Goal: Task Accomplishment & Management: Complete application form

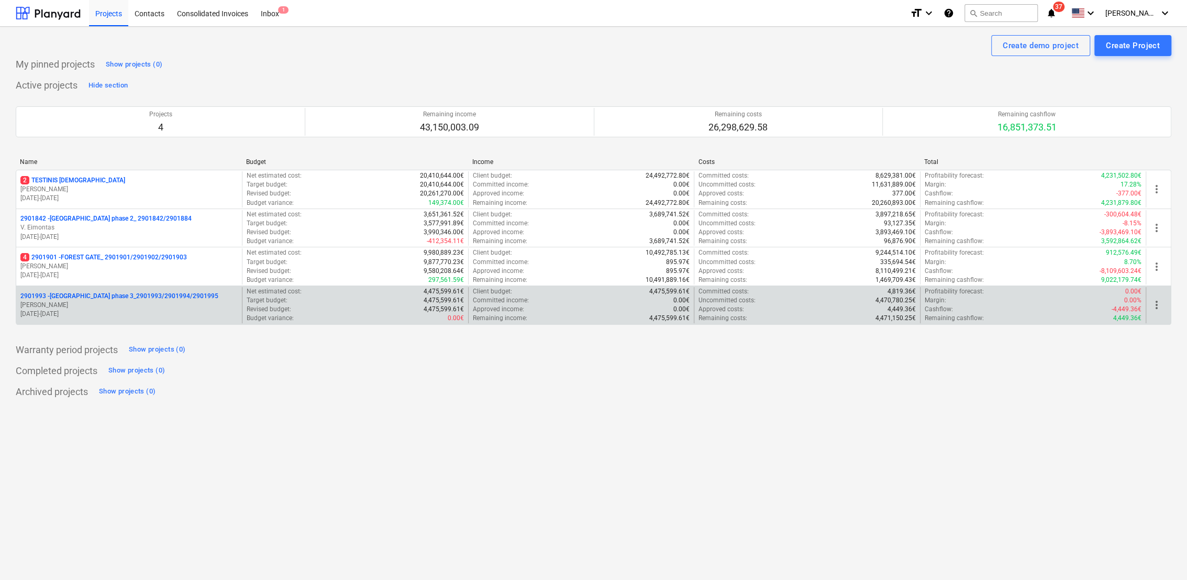
click at [124, 305] on p "[PERSON_NAME]" at bounding box center [128, 305] width 217 height 9
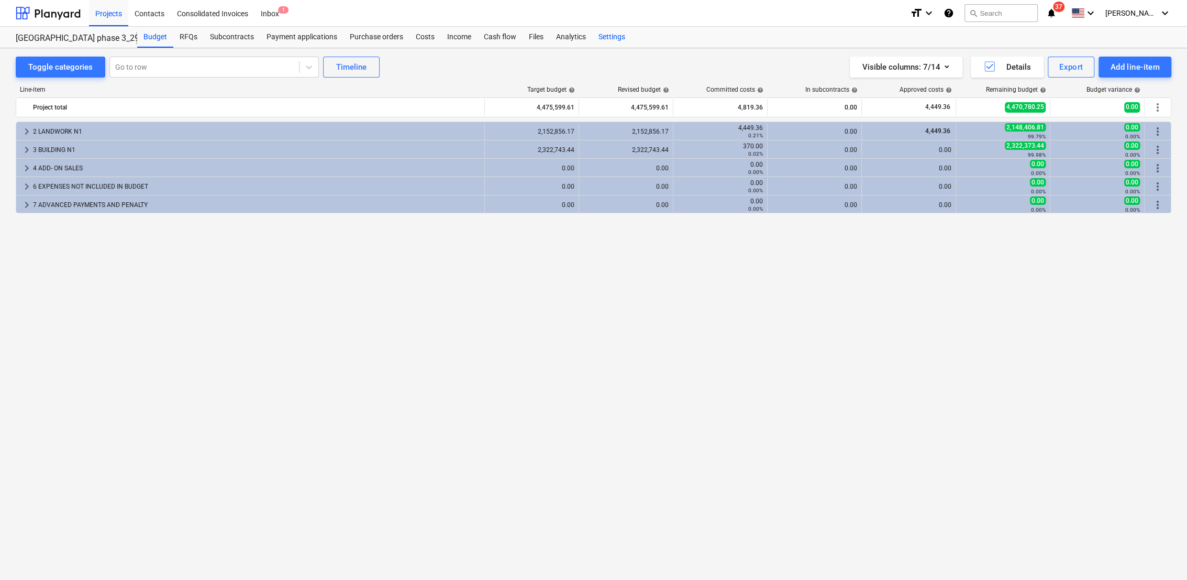
click at [608, 40] on div "Settings" at bounding box center [611, 37] width 39 height 21
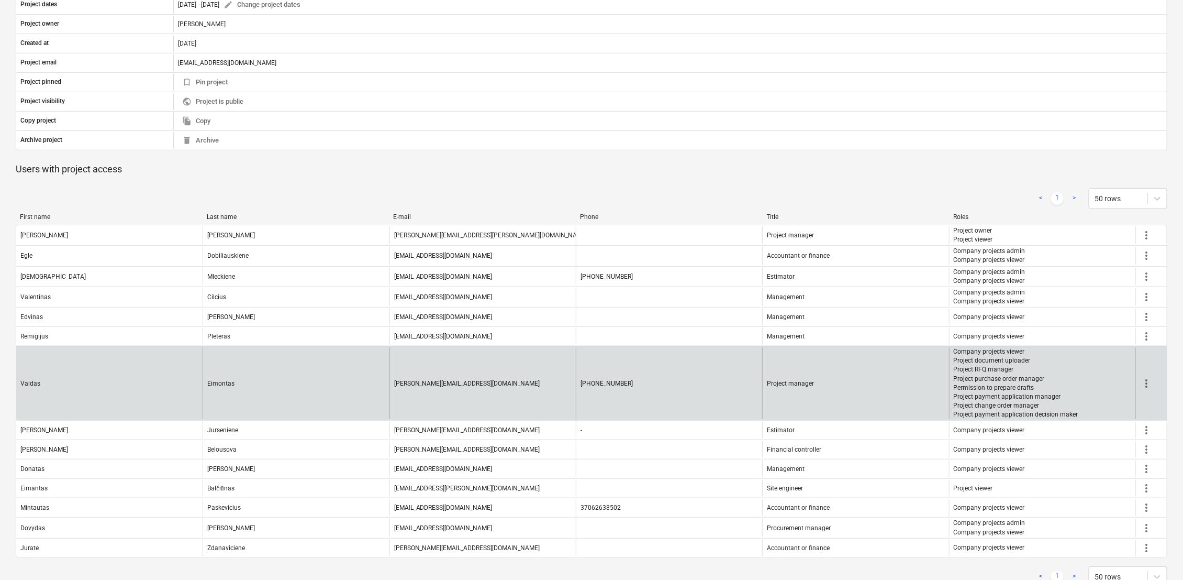
scroll to position [295, 0]
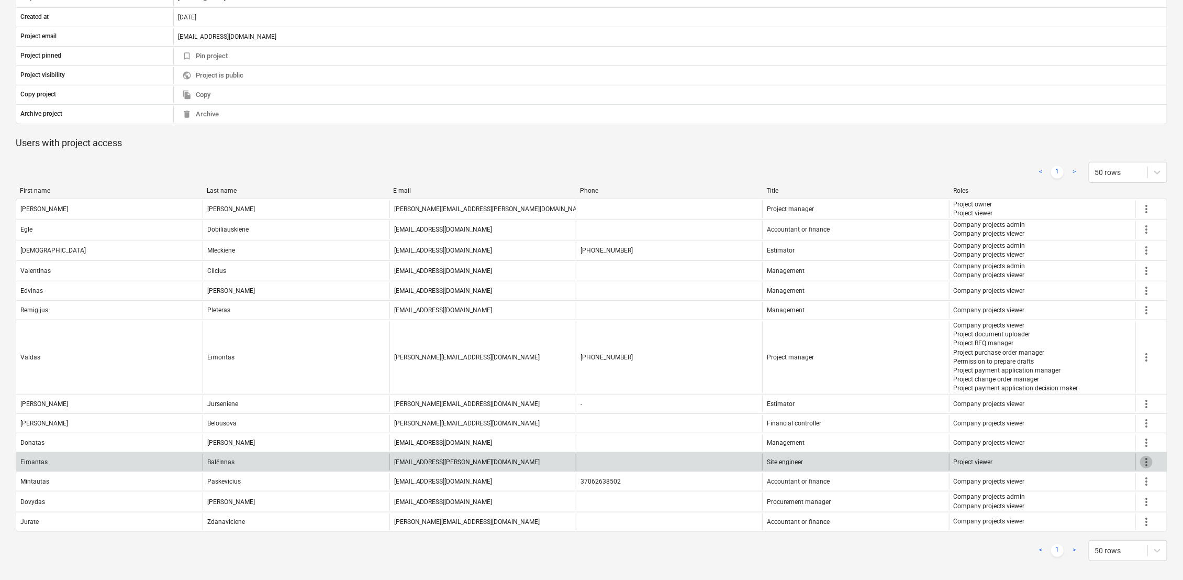
click at [1149, 461] on span "more_vert" at bounding box center [1146, 462] width 13 height 13
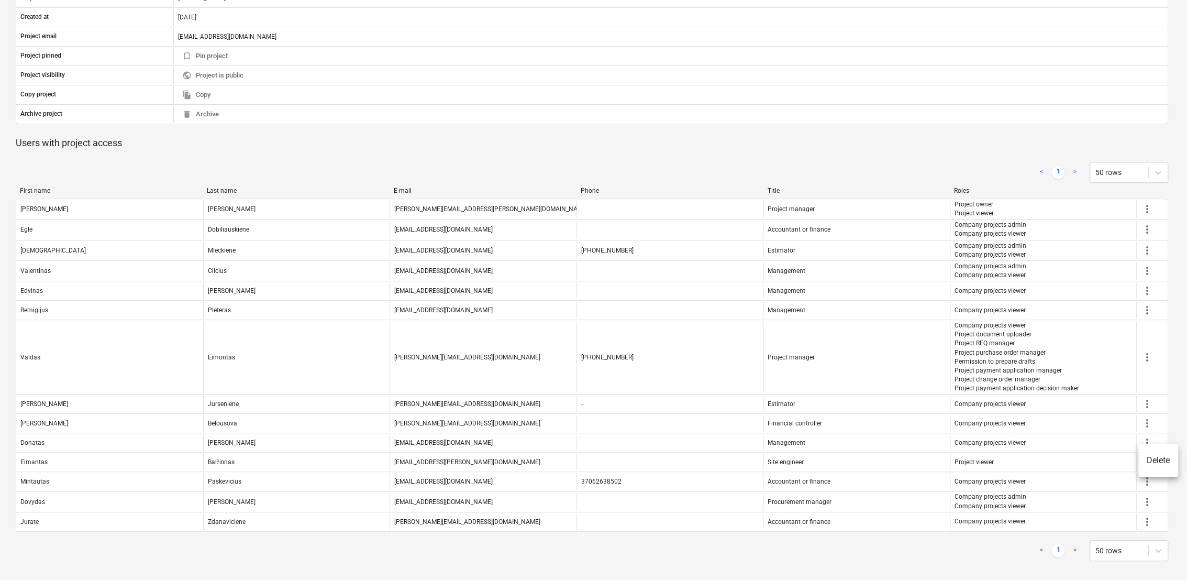
click at [1077, 461] on div at bounding box center [593, 290] width 1187 height 580
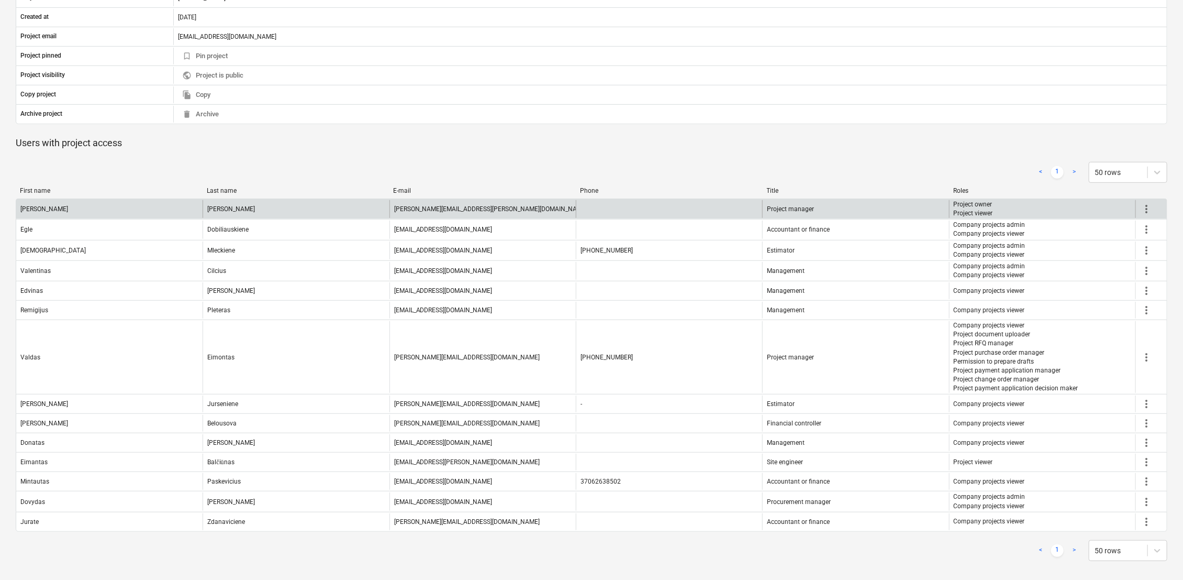
click at [1150, 209] on span "more_vert" at bounding box center [1146, 209] width 13 height 13
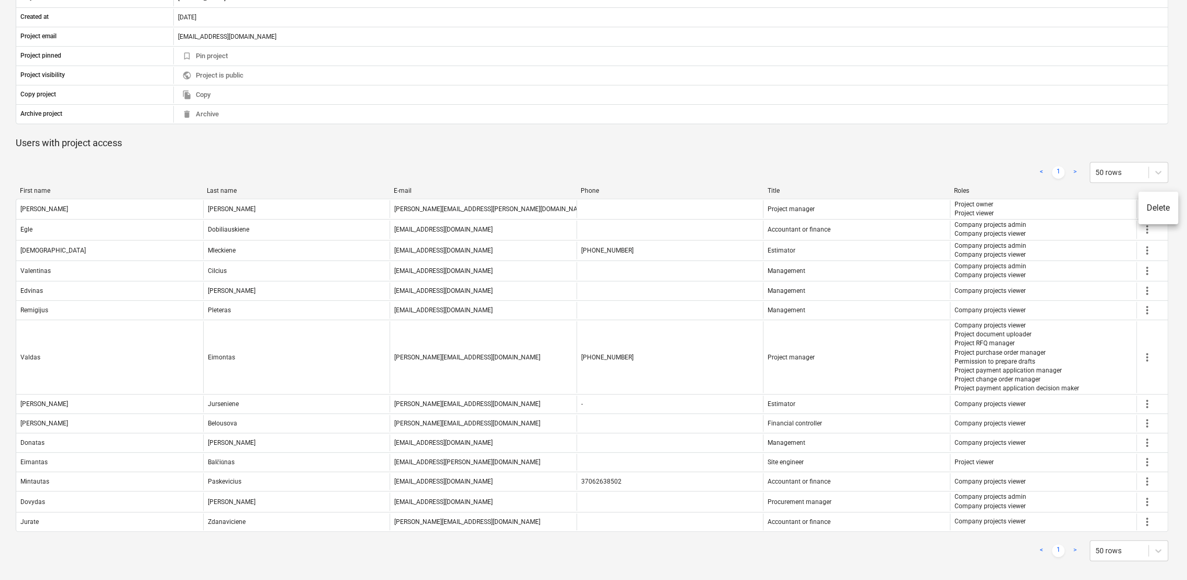
click at [1056, 197] on div at bounding box center [593, 290] width 1187 height 580
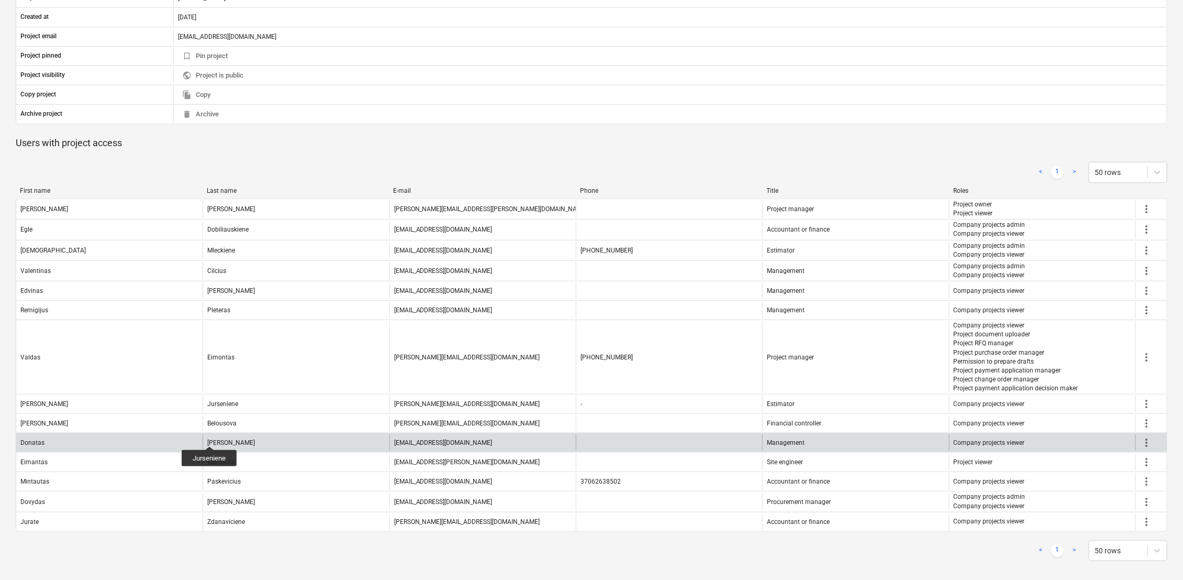
scroll to position [0, 0]
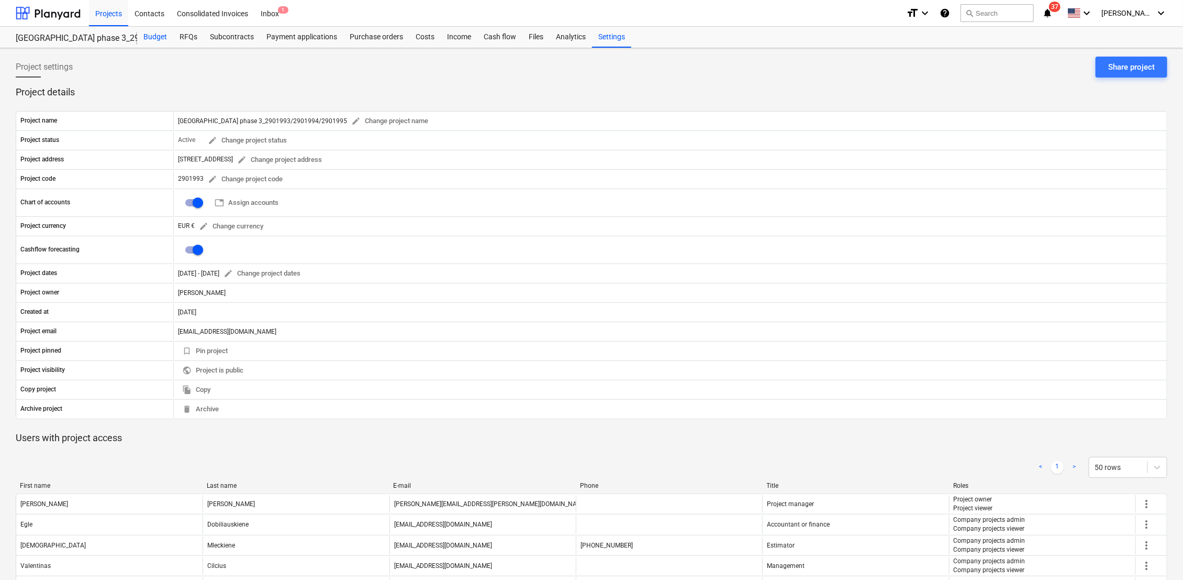
click at [159, 38] on div "Budget" at bounding box center [155, 37] width 36 height 21
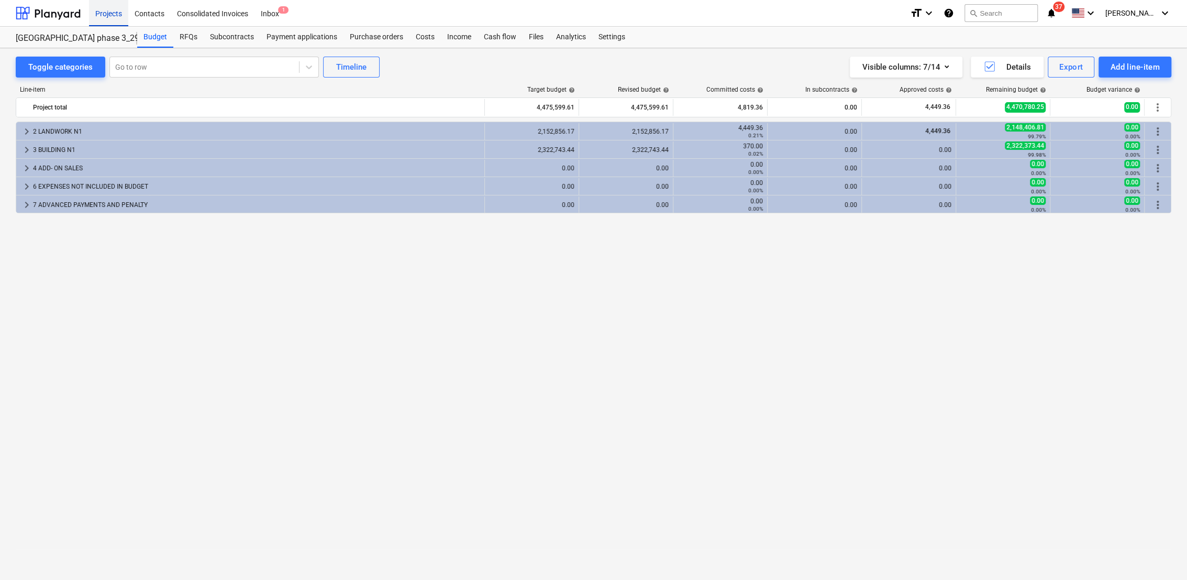
click at [113, 7] on div "Projects" at bounding box center [108, 12] width 39 height 27
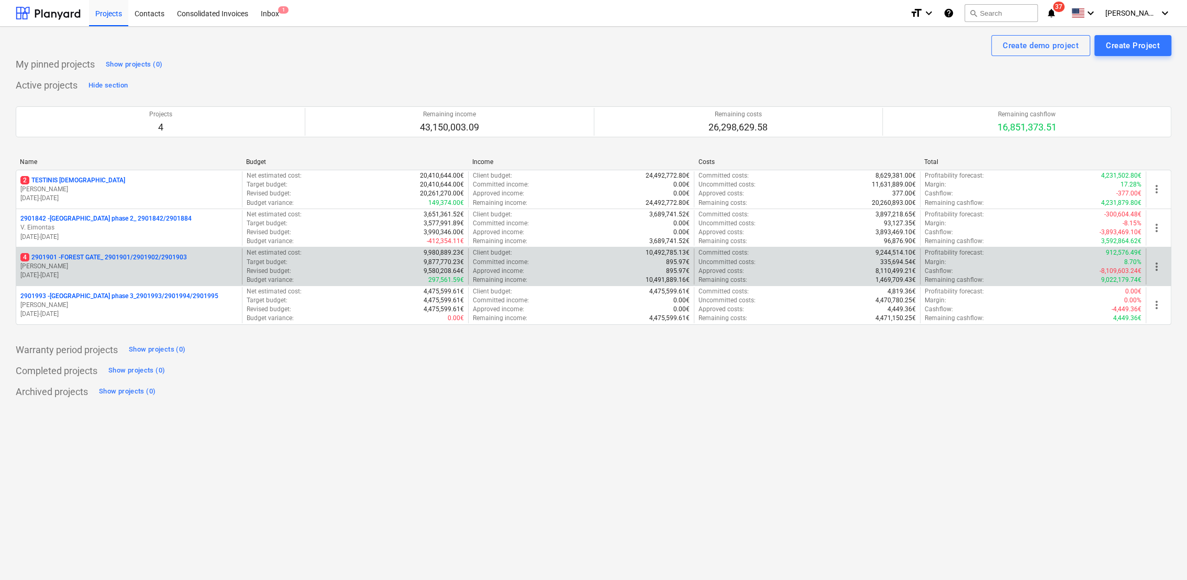
click at [95, 264] on p "[PERSON_NAME]" at bounding box center [128, 266] width 217 height 9
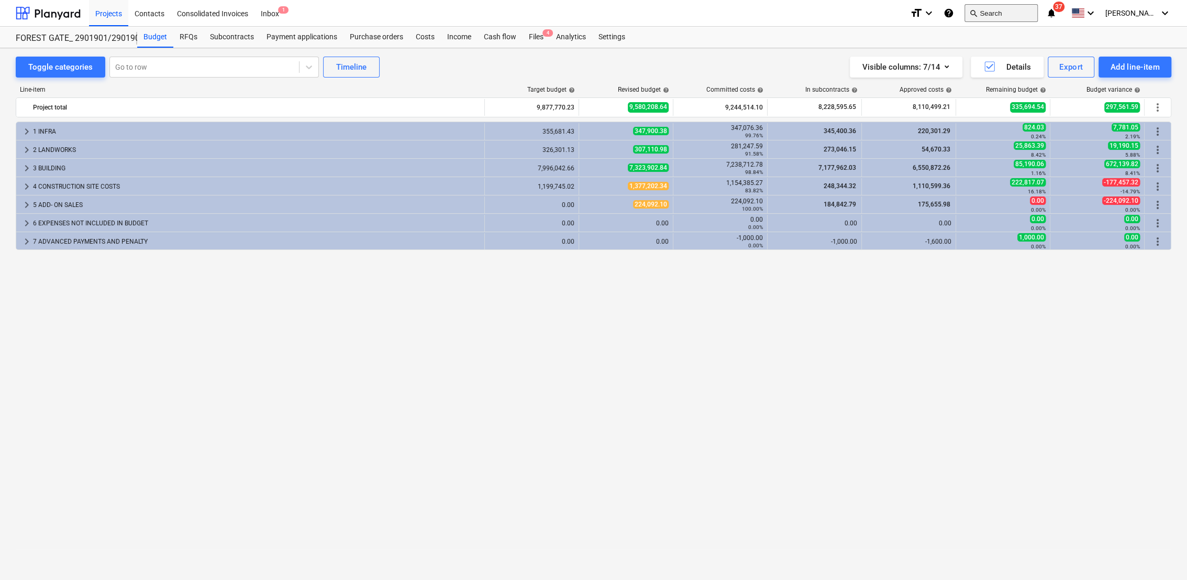
click at [1007, 12] on button "search Search" at bounding box center [1000, 13] width 73 height 18
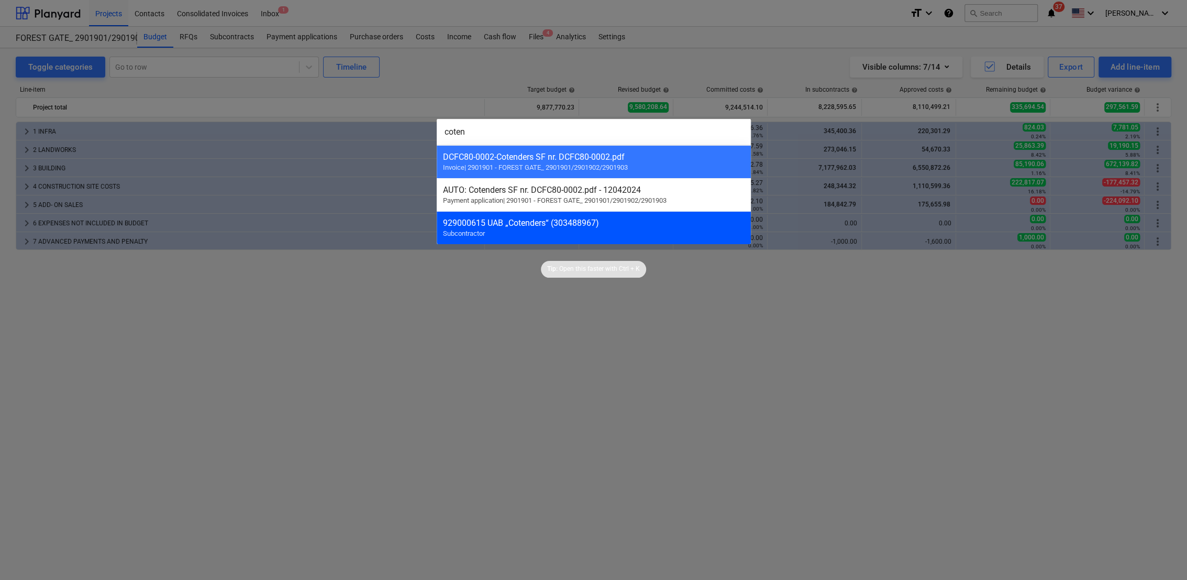
type input "coten"
click at [547, 224] on div "929000615 UAB „Cotenders“ (303488967)" at bounding box center [594, 223] width 302 height 10
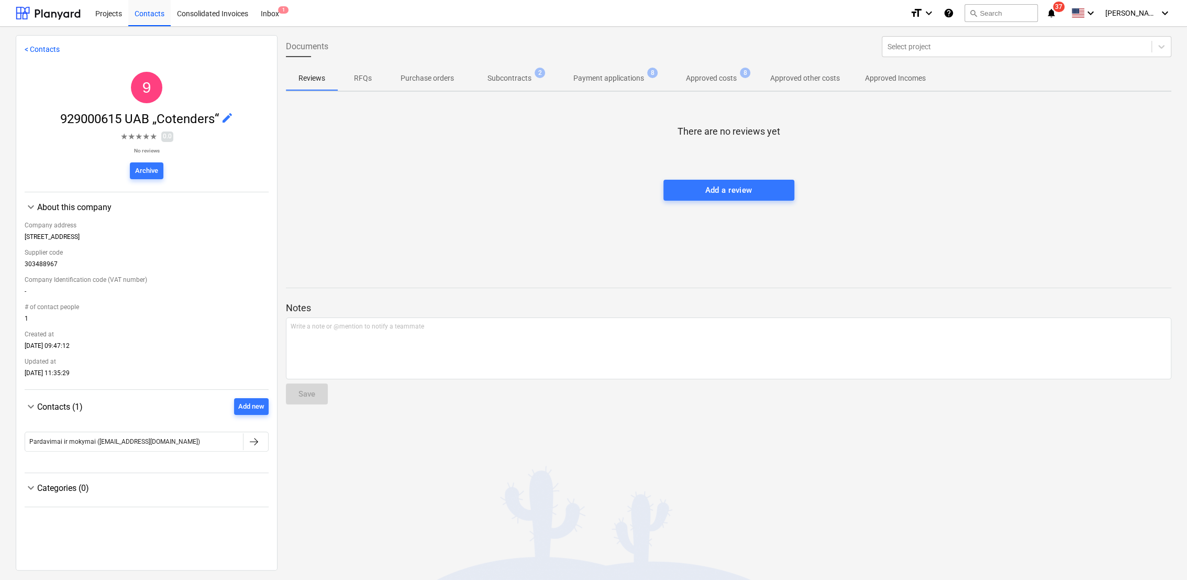
click at [522, 75] on p "Subcontracts" at bounding box center [509, 78] width 44 height 11
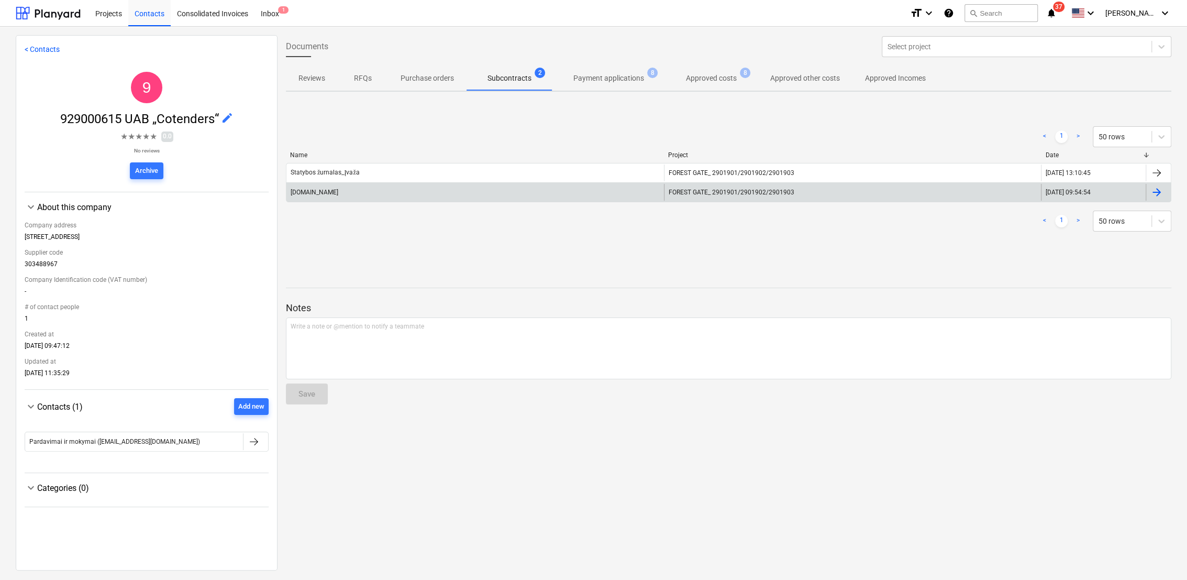
click at [386, 192] on div "[DOMAIN_NAME]" at bounding box center [475, 192] width 378 height 17
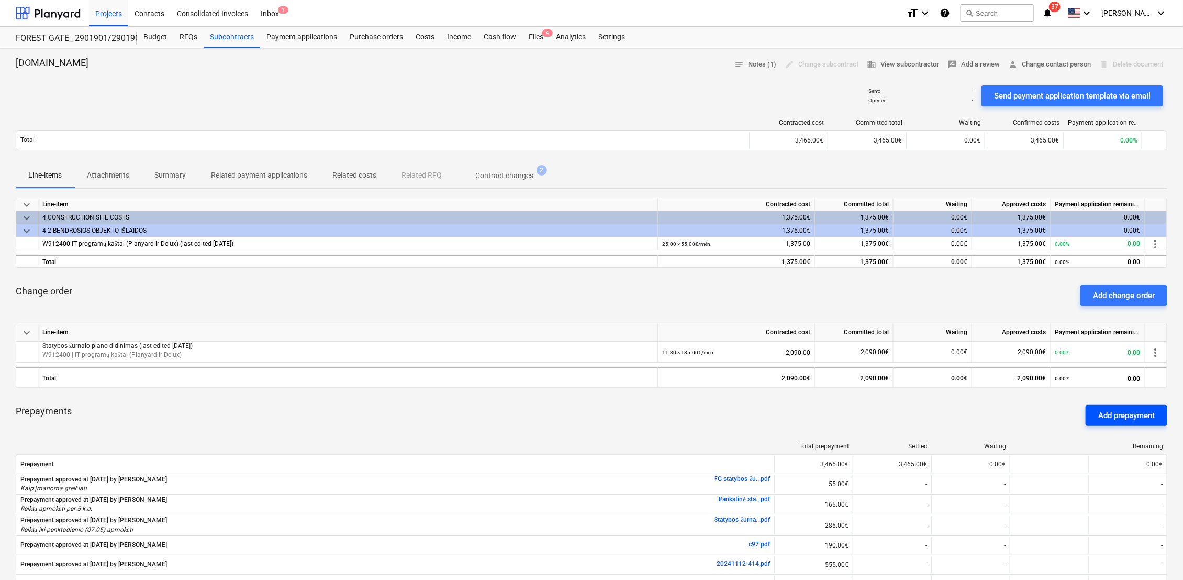
click at [1135, 411] on div "Add prepayment" at bounding box center [1127, 415] width 57 height 14
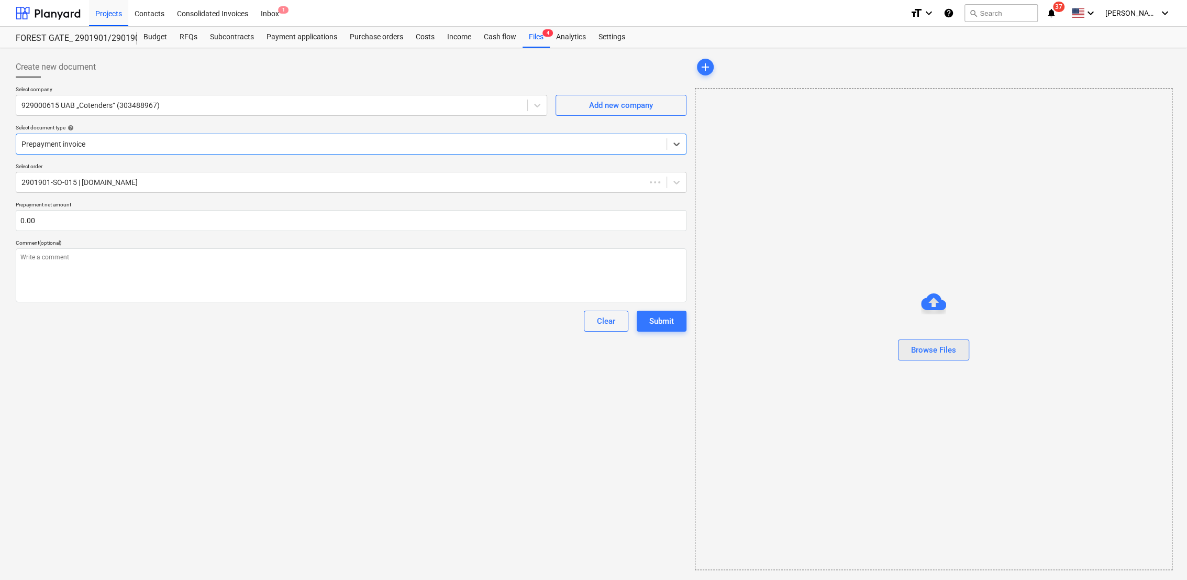
click at [916, 347] on div "Browse Files" at bounding box center [933, 350] width 45 height 14
type textarea "x"
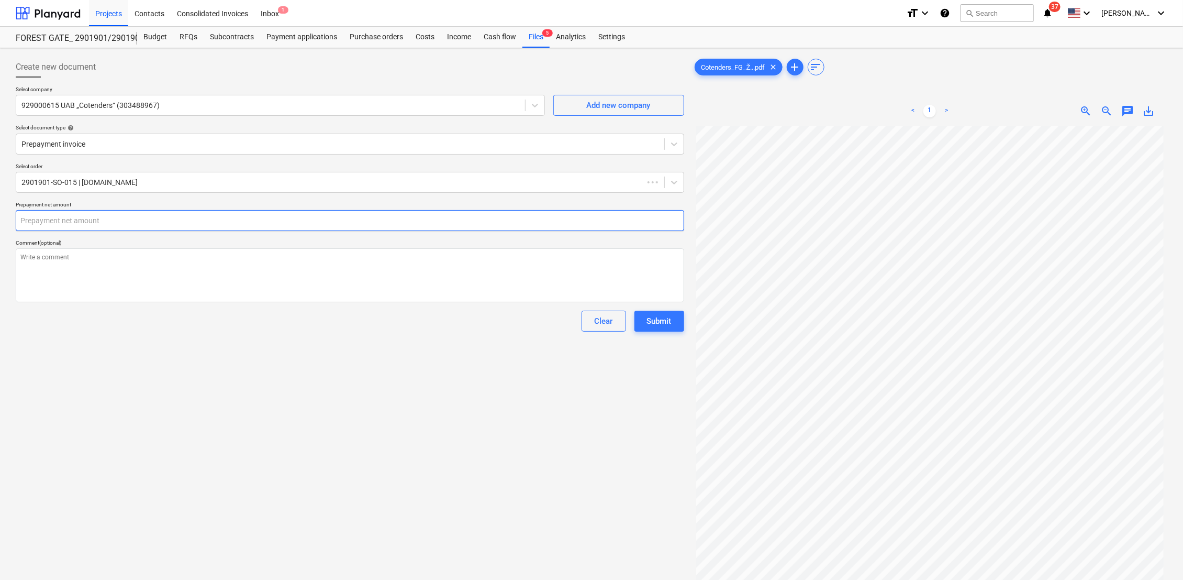
click at [130, 221] on input "text" at bounding box center [350, 220] width 669 height 21
type textarea "x"
type input "8"
type textarea "x"
type input "88"
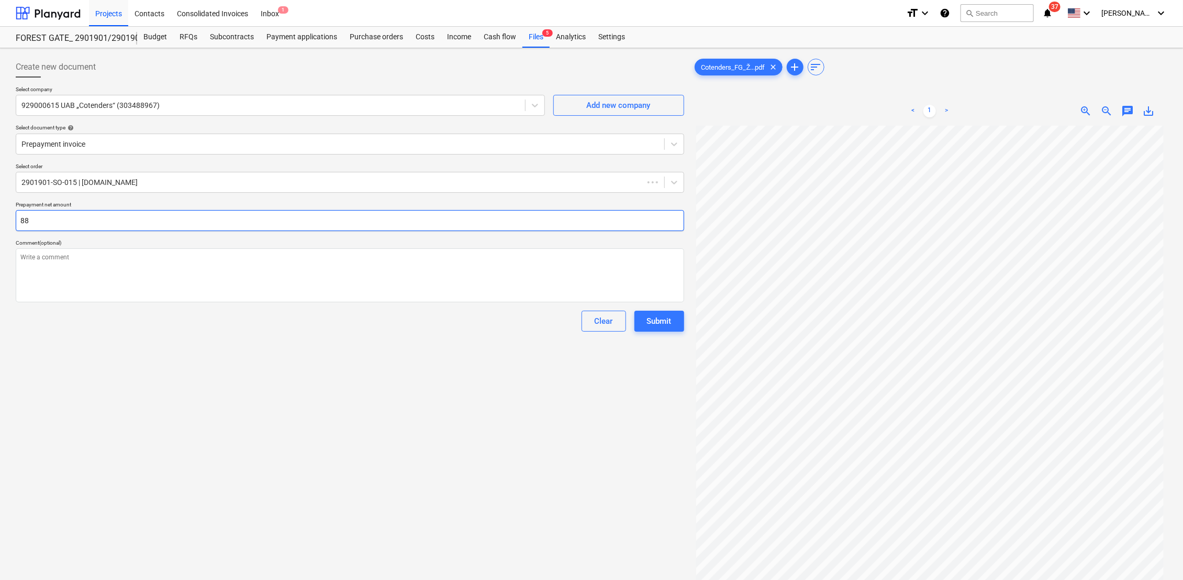
type textarea "x"
type input "885"
type textarea "x"
click at [289, 360] on div "Create new document Select company 929000615 UAB „Cotenders“ (303488967) Add ne…" at bounding box center [350, 366] width 677 height 628
type input "0.0005"
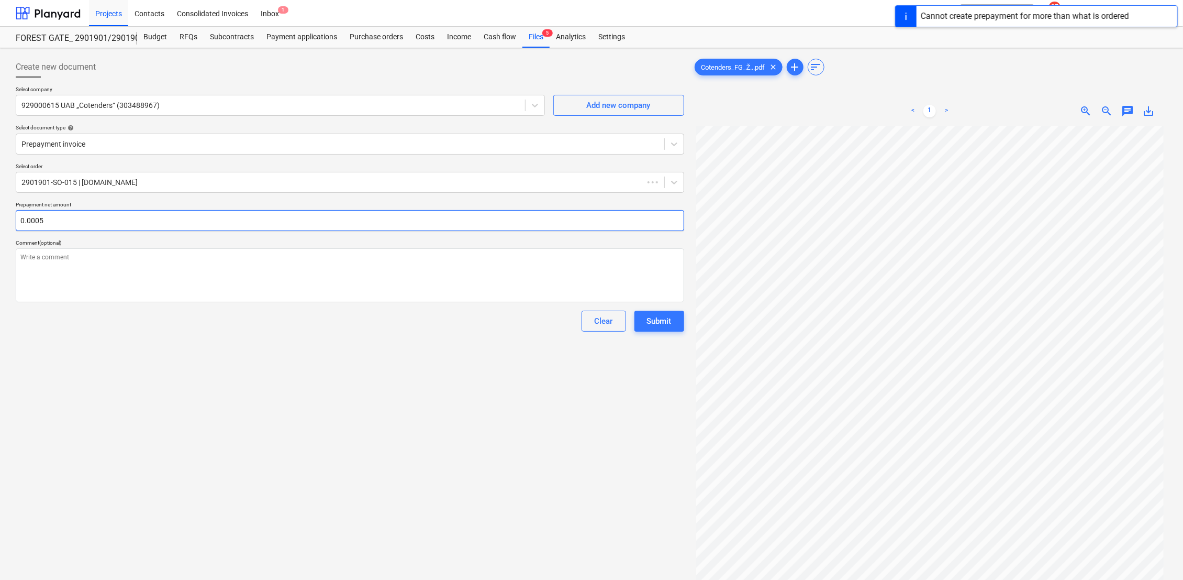
click at [87, 221] on input "0.0005" at bounding box center [350, 220] width 669 height 21
type textarea "x"
type input "0.000"
type textarea "x"
type input "0.00"
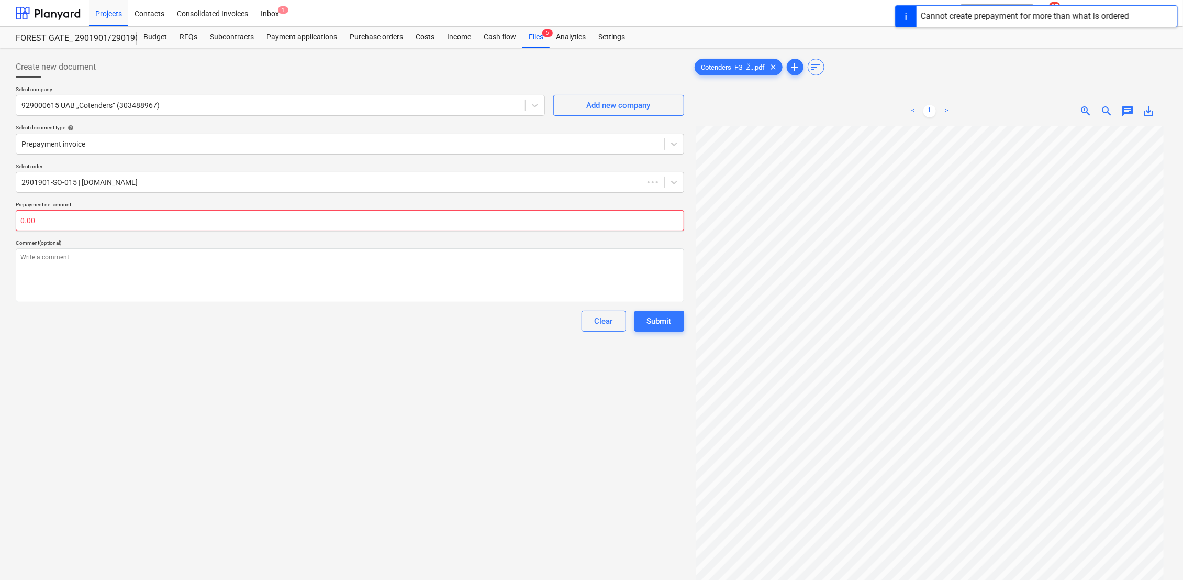
type textarea "x"
type input "0.0"
type textarea "x"
type input "0."
type textarea "x"
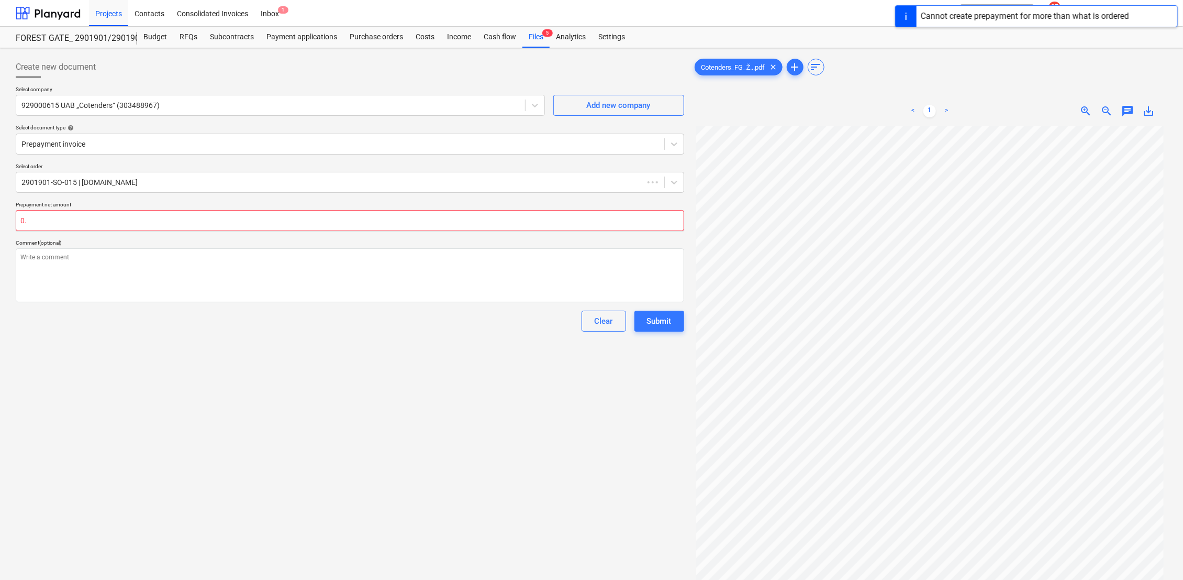
type input "0"
type textarea "x"
type input "8"
type textarea "x"
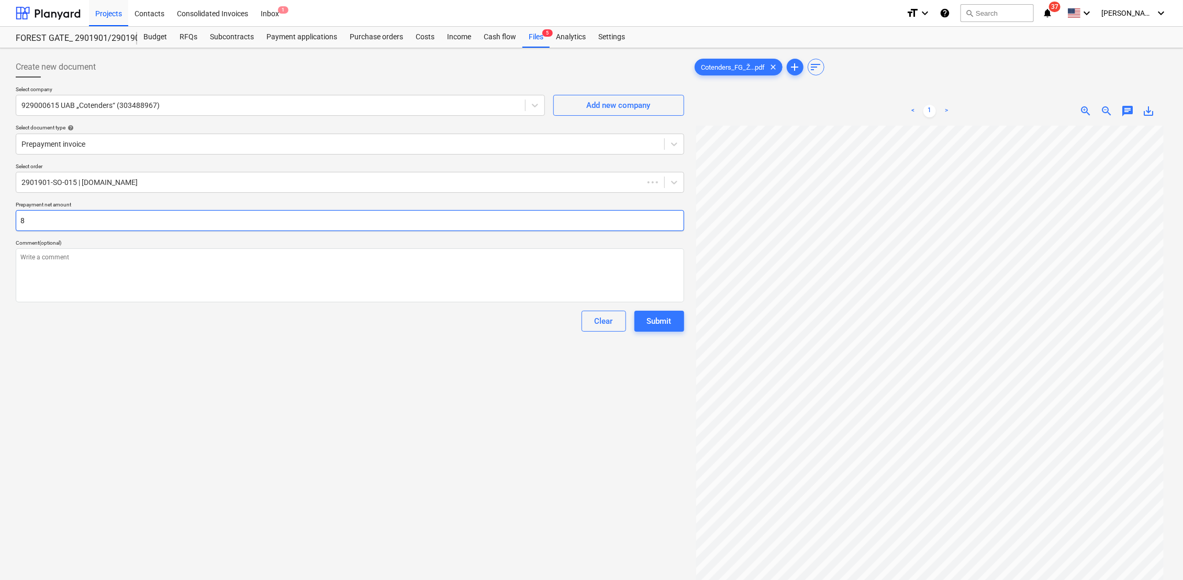
type input "88"
type textarea "x"
type input "885"
type textarea "x"
type input "0.00"
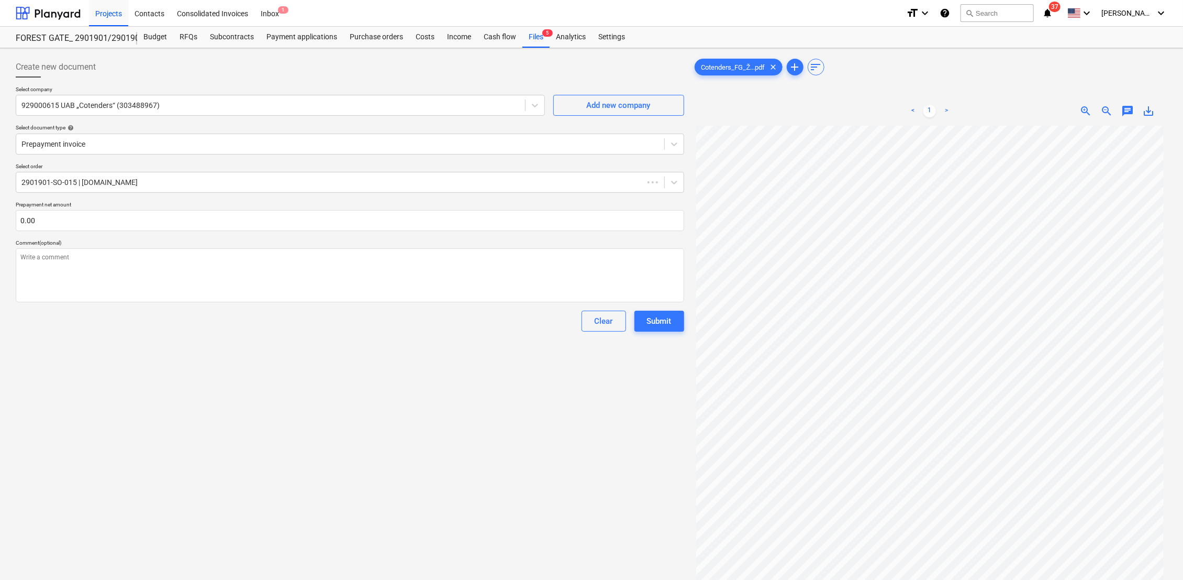
click at [115, 361] on div "Create new document Select company 929000615 UAB „Cotenders“ (303488967) Add ne…" at bounding box center [350, 366] width 677 height 628
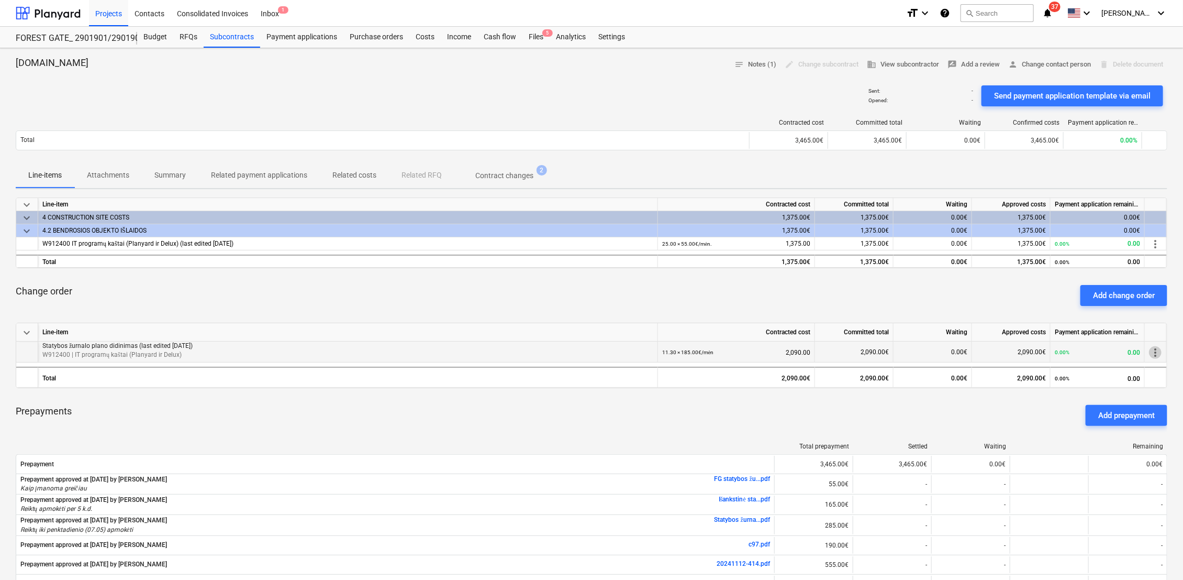
click at [1156, 349] on span "more_vert" at bounding box center [1155, 352] width 13 height 13
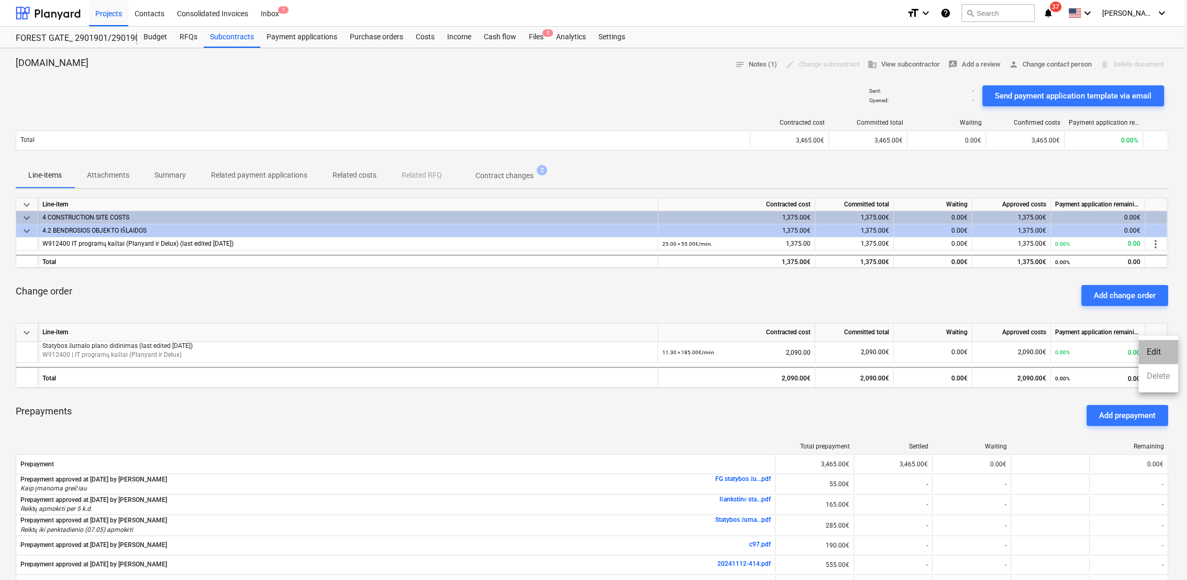
click at [1158, 352] on li "Edit" at bounding box center [1158, 352] width 40 height 24
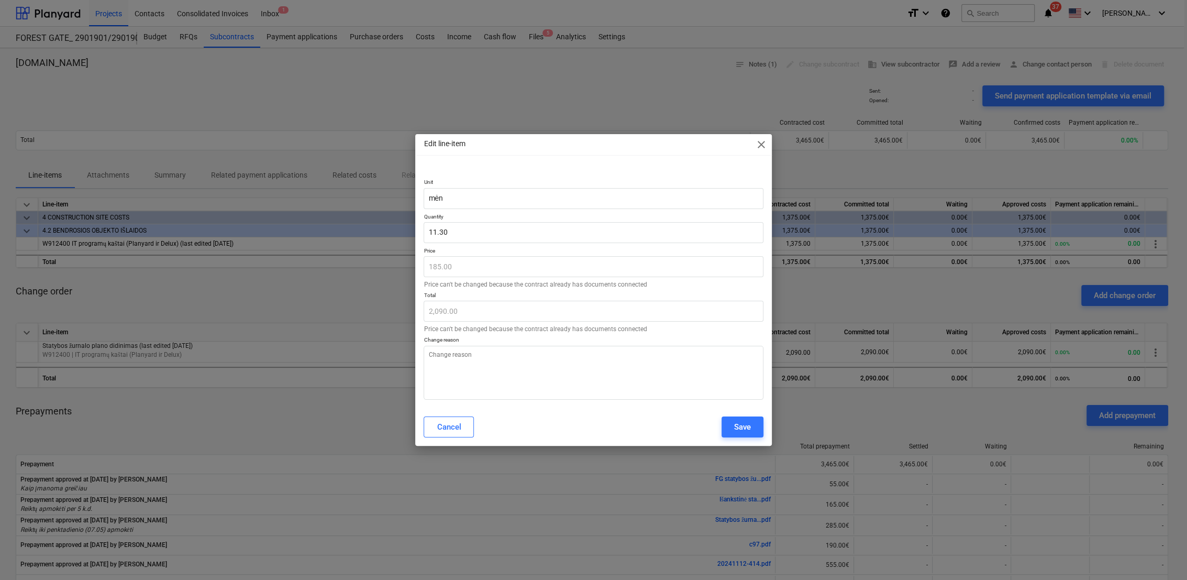
type textarea "x"
click at [423, 313] on div "Unit mėn Quantity 11.30 Price 185.00 Price can't be changed because the contrac…" at bounding box center [593, 286] width 356 height 241
type input "11.2973"
click at [457, 233] on input "11.2973" at bounding box center [593, 232] width 339 height 21
type textarea "x"
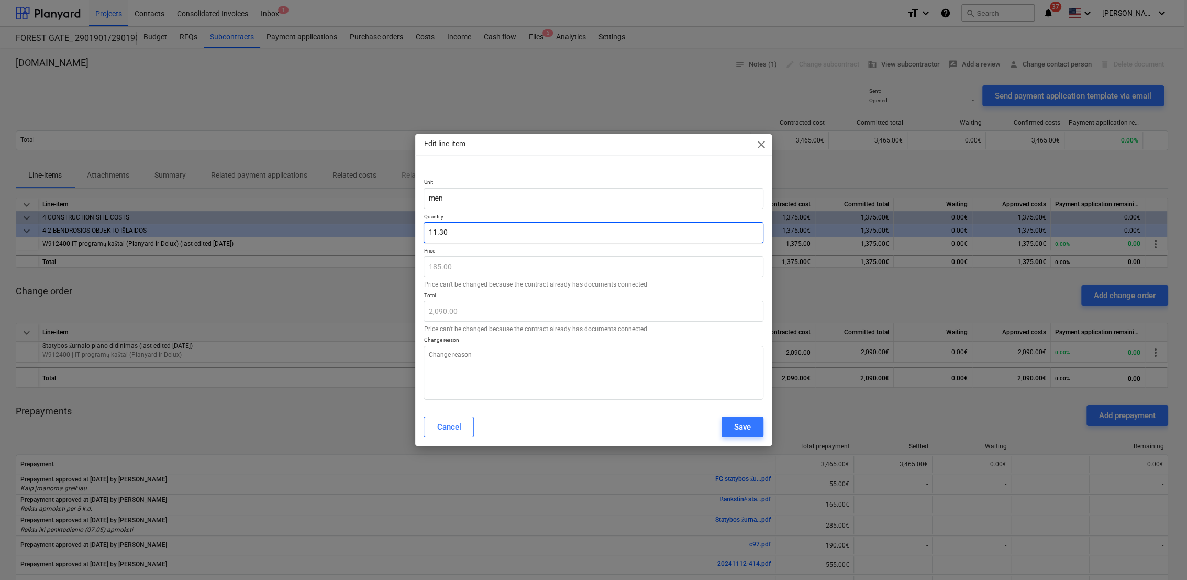
type input "11.2973"
click at [473, 226] on input "11.2973" at bounding box center [593, 232] width 339 height 21
drag, startPoint x: 477, startPoint y: 234, endPoint x: 428, endPoint y: 233, distance: 49.2
click at [428, 233] on input "11.2973" at bounding box center [593, 232] width 339 height 21
paste input "6.08108108108108"
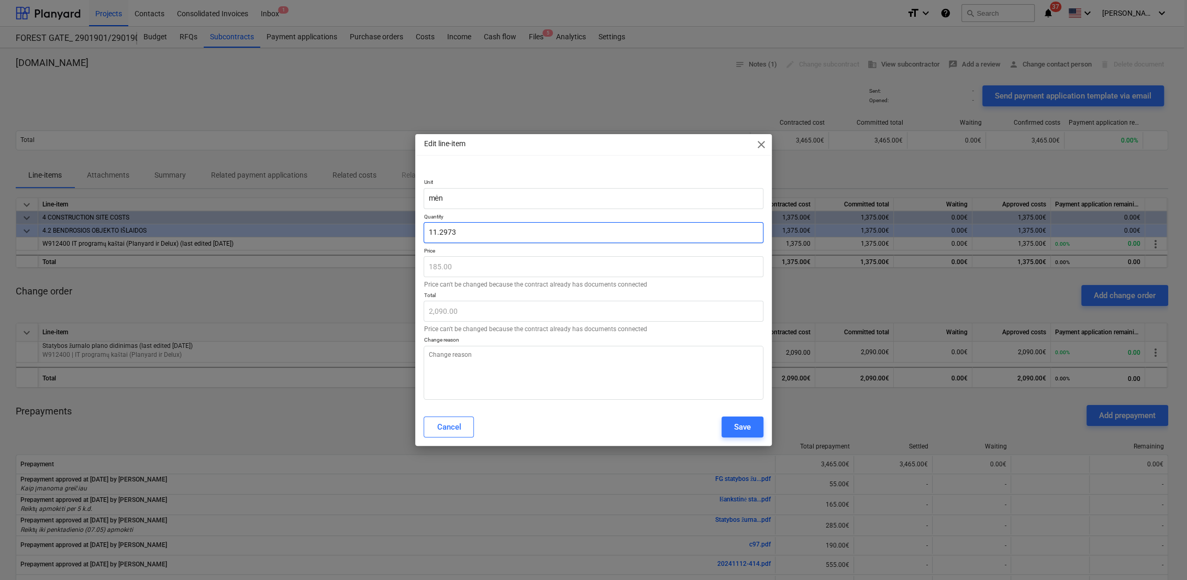
type textarea "x"
type input "16.08108108108108"
type input "2,975.00"
type input "16.08108108108108"
type textarea "x"
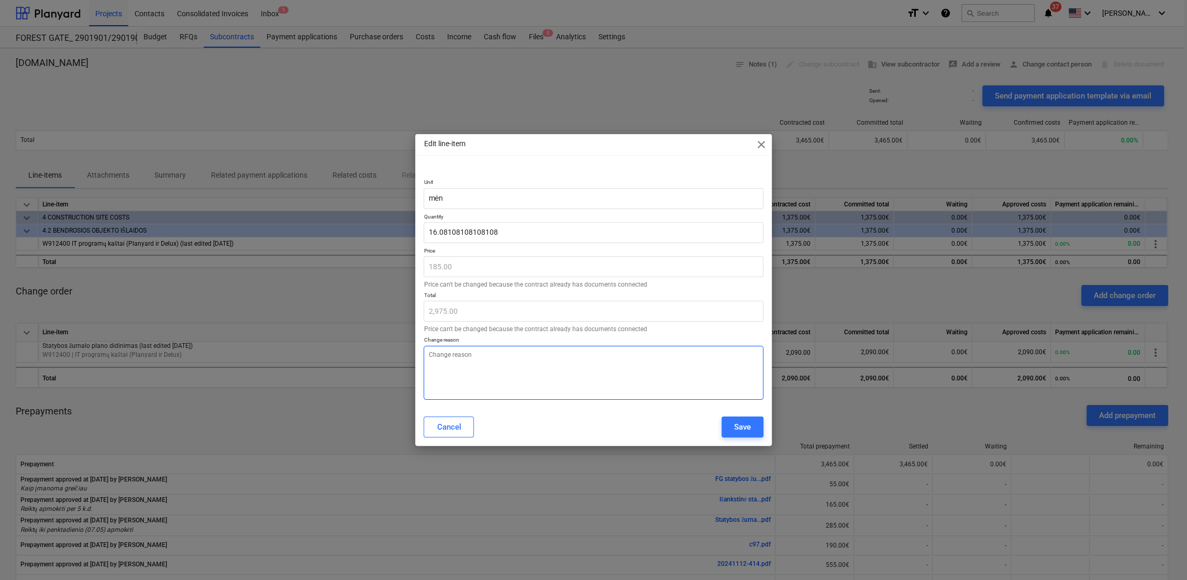
type input "16.08"
click at [525, 378] on textarea at bounding box center [593, 373] width 339 height 54
type textarea "P"
type textarea "x"
type textarea "Pa"
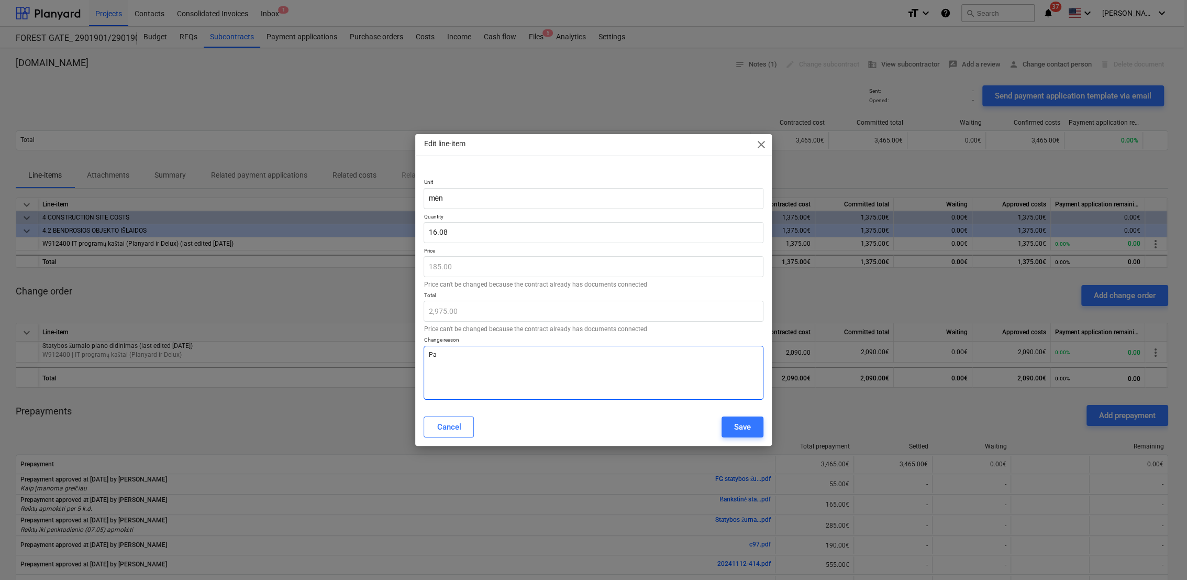
type textarea "x"
type textarea "Pas"
type textarea "x"
type textarea "[PERSON_NAME]"
type textarea "x"
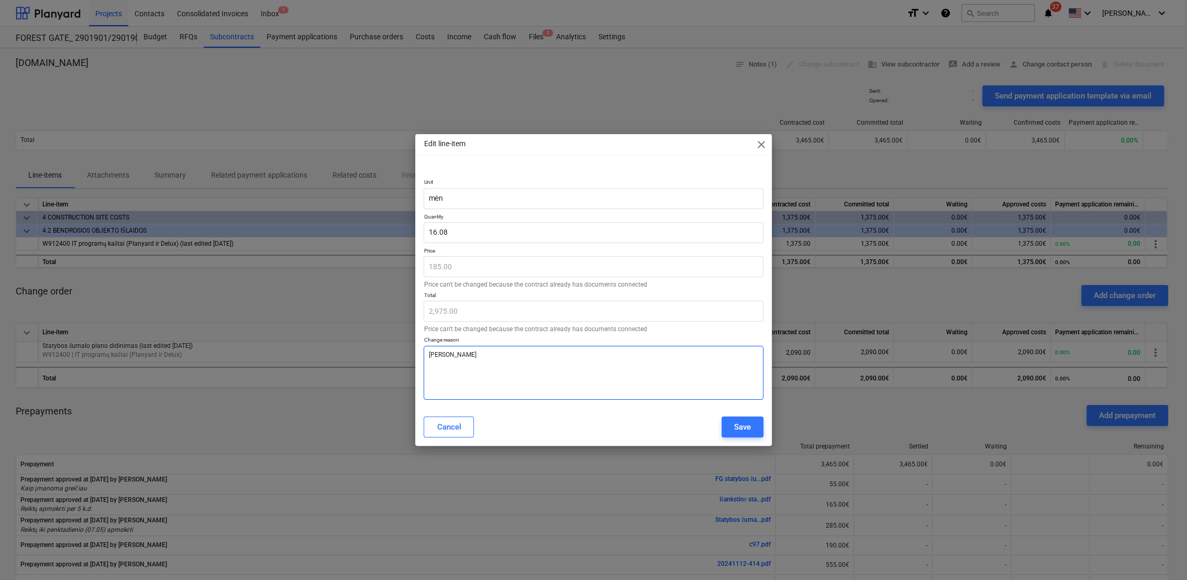
type textarea "[PERSON_NAME]"
type textarea "x"
type textarea "Pasike"
type textarea "x"
type textarea "Pasikei"
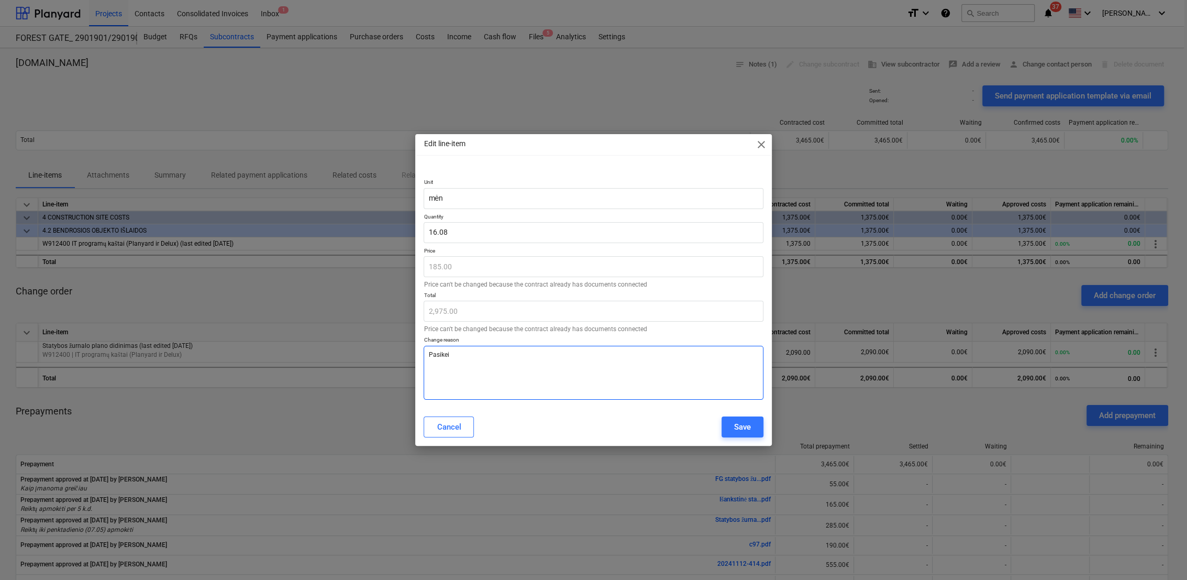
type textarea "x"
type textarea "Pasikeit"
type textarea "x"
type textarea "Pasikeit3"
type textarea "x"
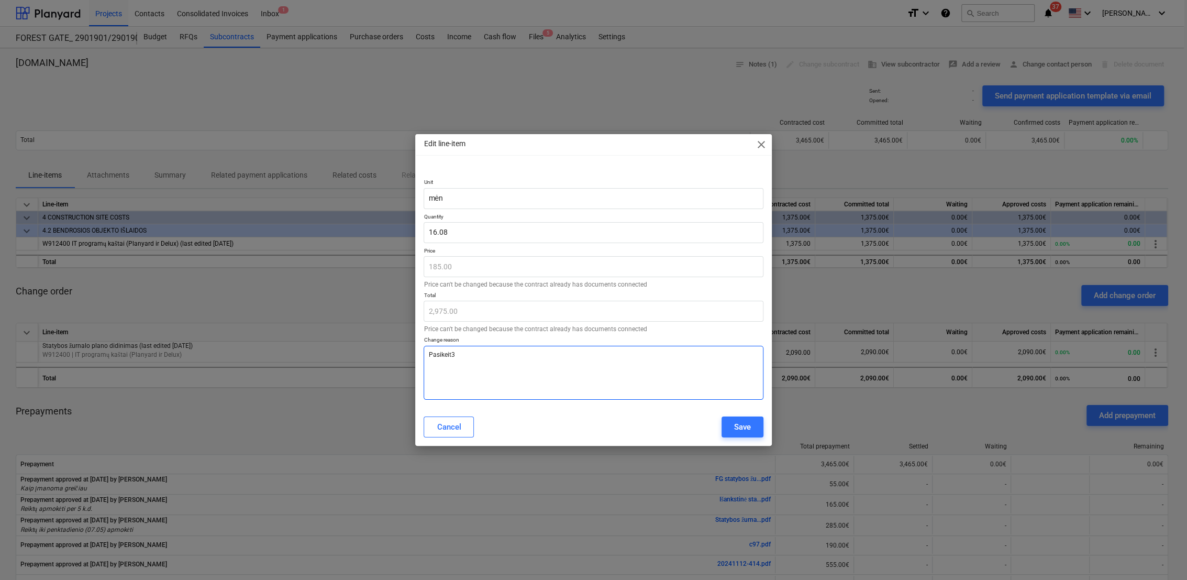
type textarea "Pasikeit"
type textarea "x"
type textarea "Pasikeitę"
type textarea "x"
type textarea "Pasikeitę"
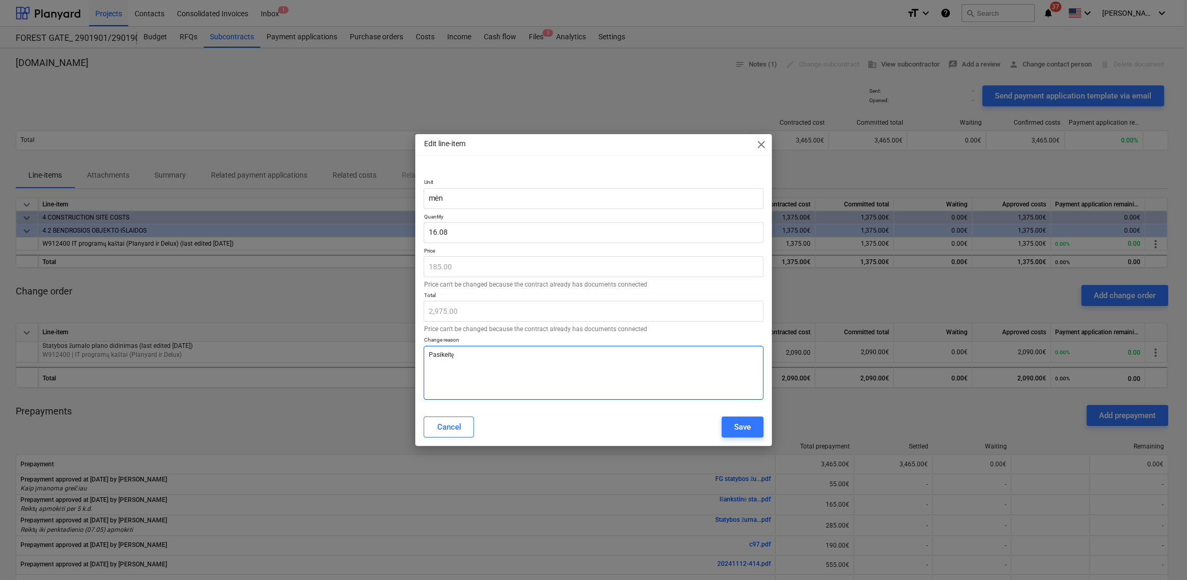
type textarea "x"
type textarea "Pasikeitę k"
type textarea "x"
type textarea "Pasikeitę ki"
type textarea "x"
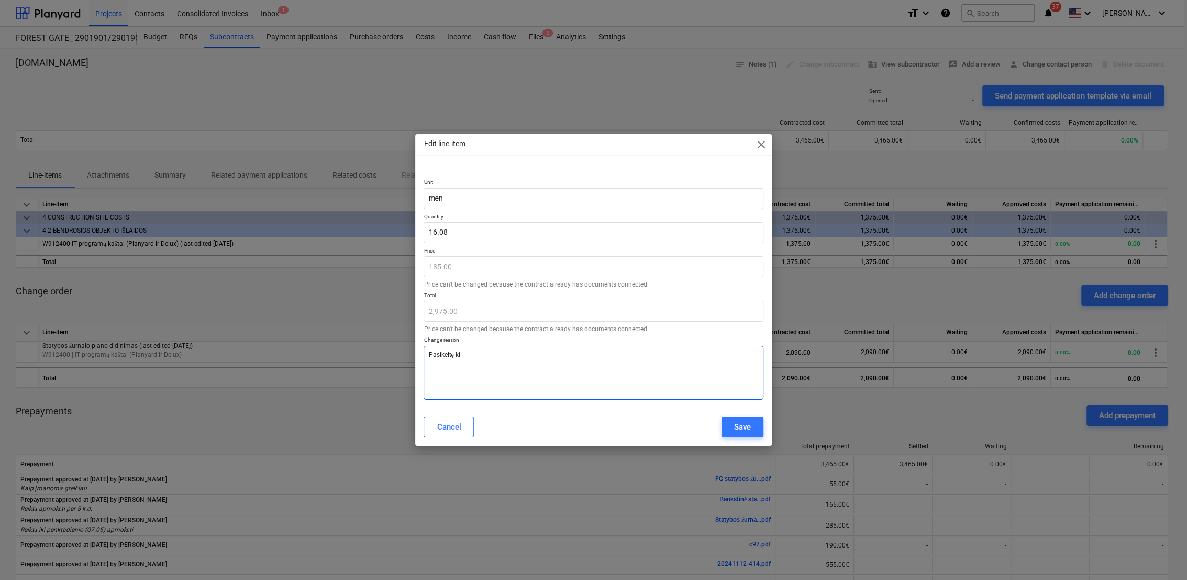
type textarea "Pasikeitę kie"
type textarea "x"
type textarea "Pasikeitę kiek"
type textarea "x"
type textarea "Pasikeitę kieki"
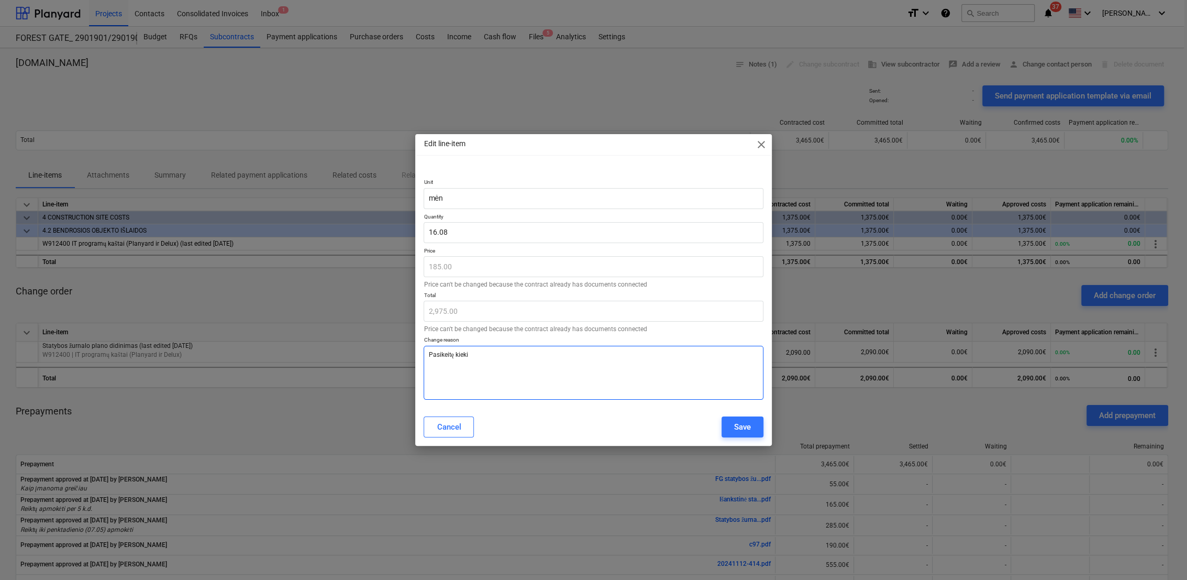
type textarea "x"
type textarea "Pasikeitę kiekia"
type textarea "x"
type textarea "Pasikeitę kiekiai"
type textarea "x"
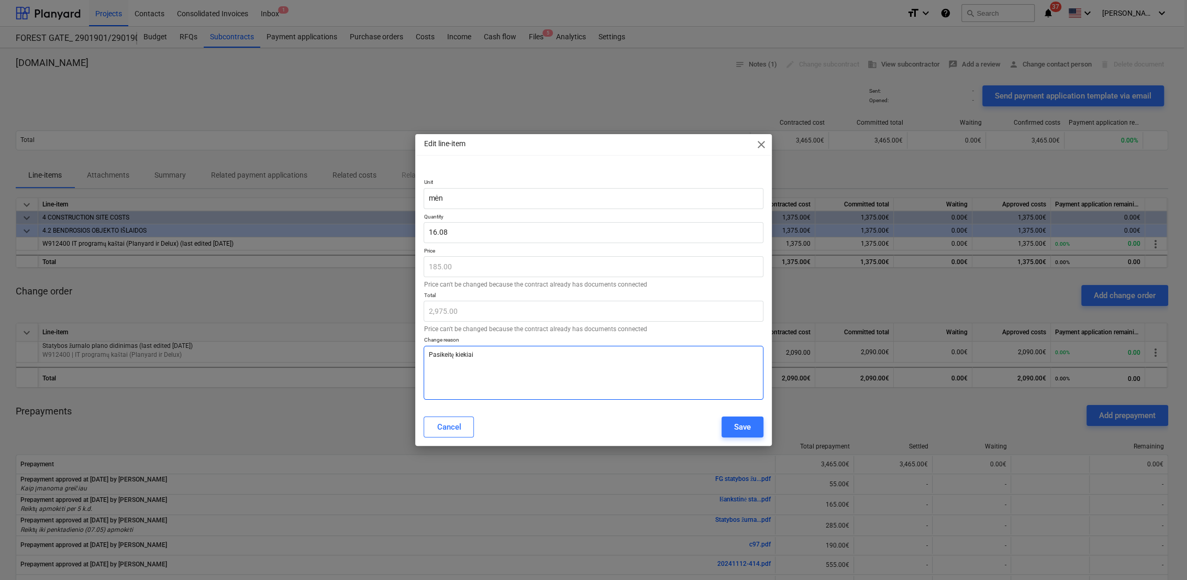
type textarea "Pasikeitę kiekia"
type textarea "x"
type textarea "Pasikeitę kieki"
type textarea "x"
type textarea "Pasikeitę kiek"
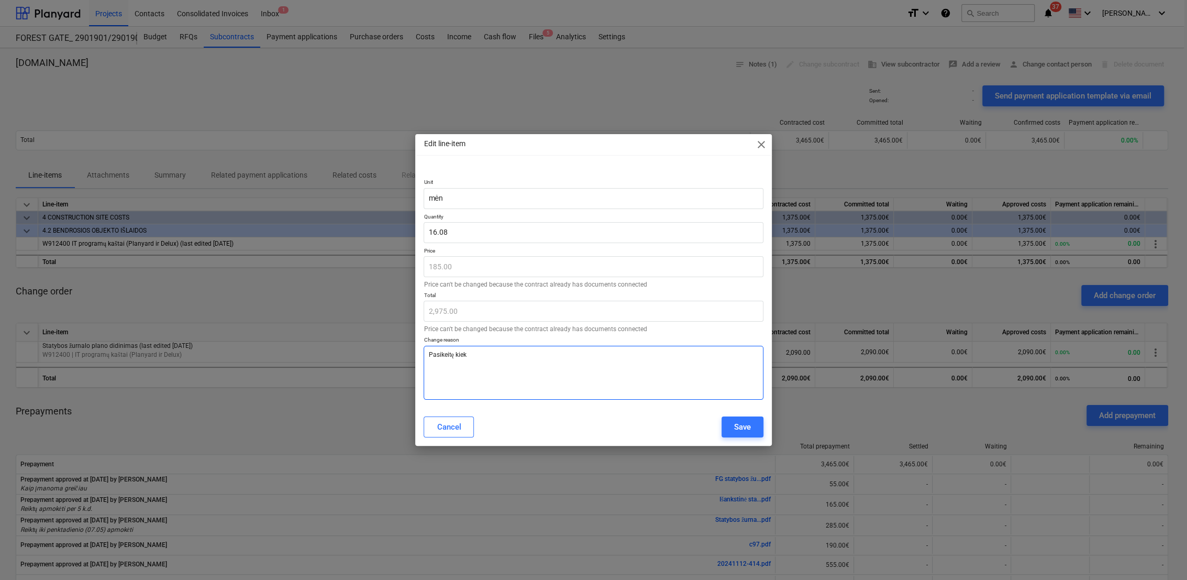
type textarea "x"
type textarea "Pasikeitę kie"
type textarea "x"
type textarea "Pasikeitę ki"
type textarea "x"
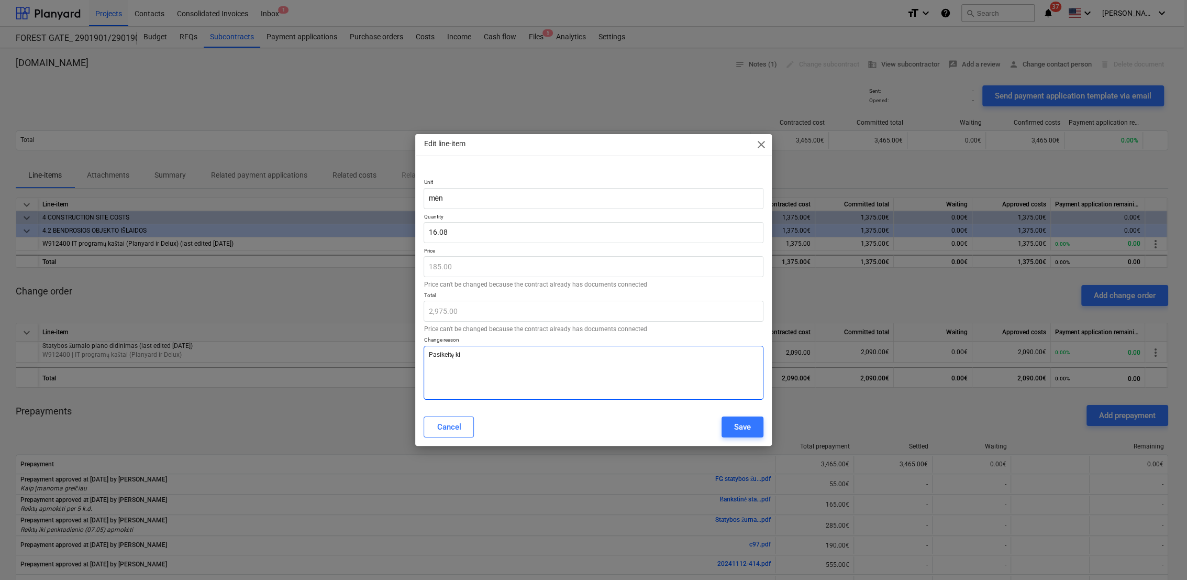
type textarea "Pasikeitę k"
type textarea "x"
type textarea "Pasikeitę"
type textarea "x"
type textarea "Pasikeitę"
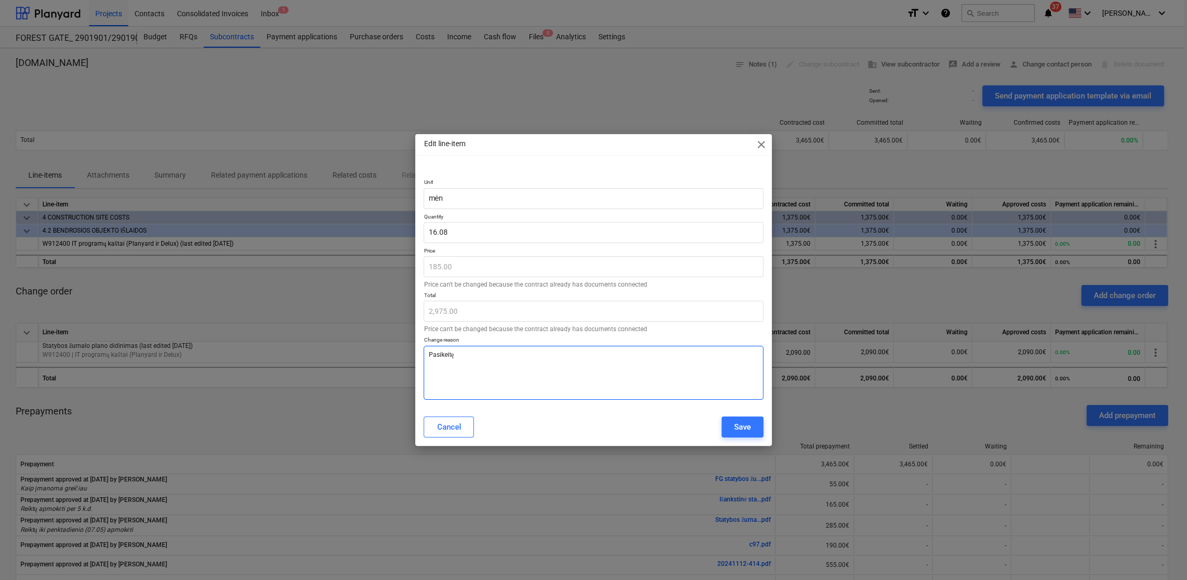
type textarea "x"
type textarea "Pasikeit"
type textarea "x"
type textarea "Pasikei"
type textarea "x"
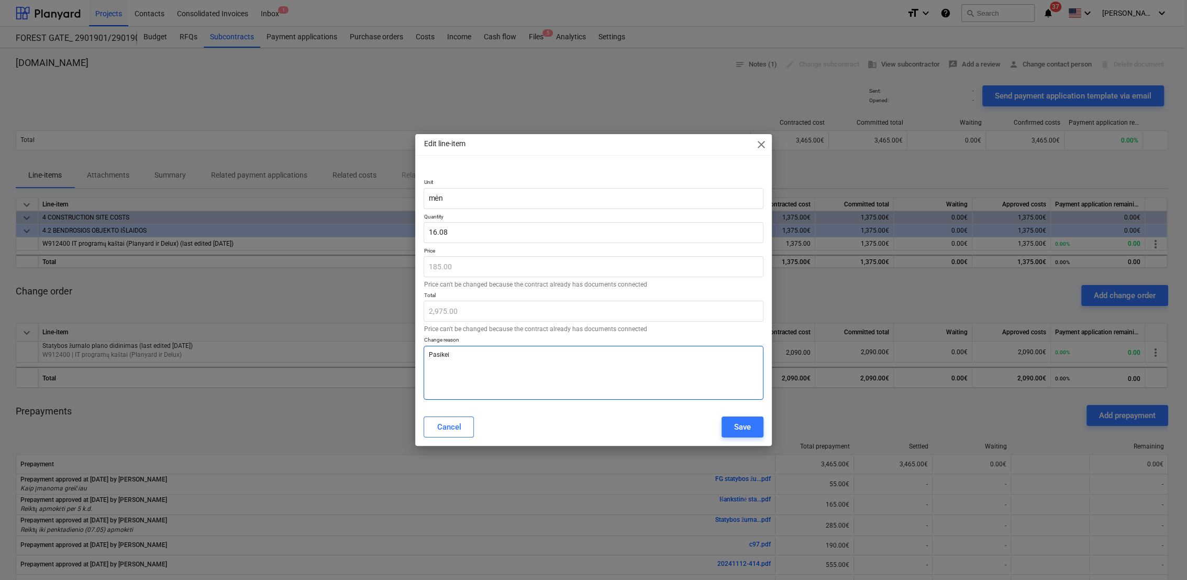
type textarea "Pasike"
type textarea "x"
type textarea "[PERSON_NAME]"
type textarea "x"
type textarea "[PERSON_NAME]"
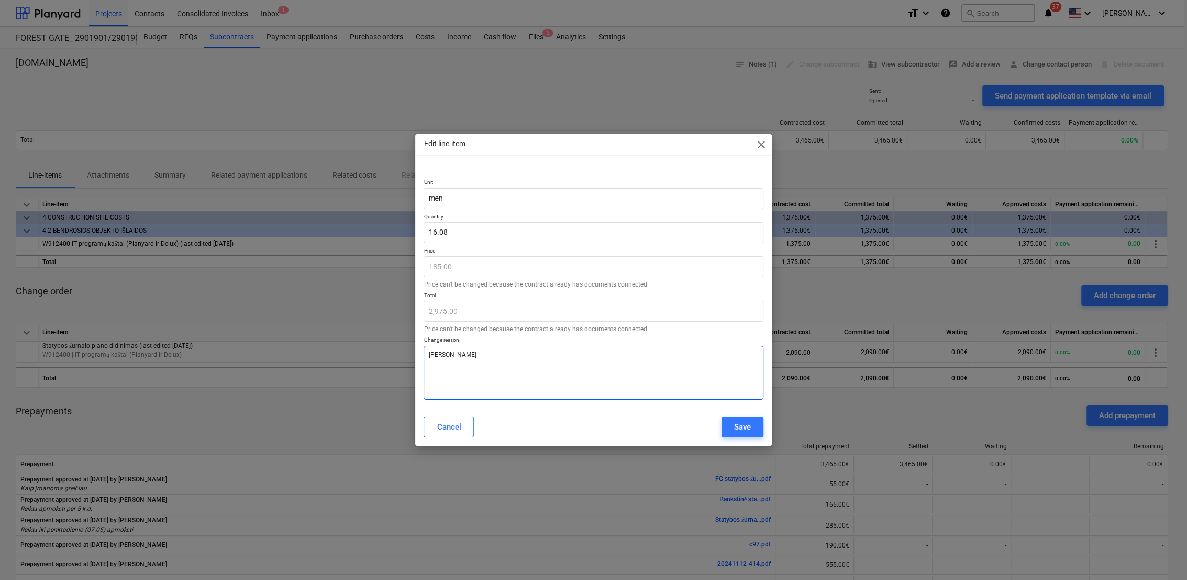
type textarea "x"
type textarea "Pas"
type textarea "x"
type textarea "P"
type textarea "x"
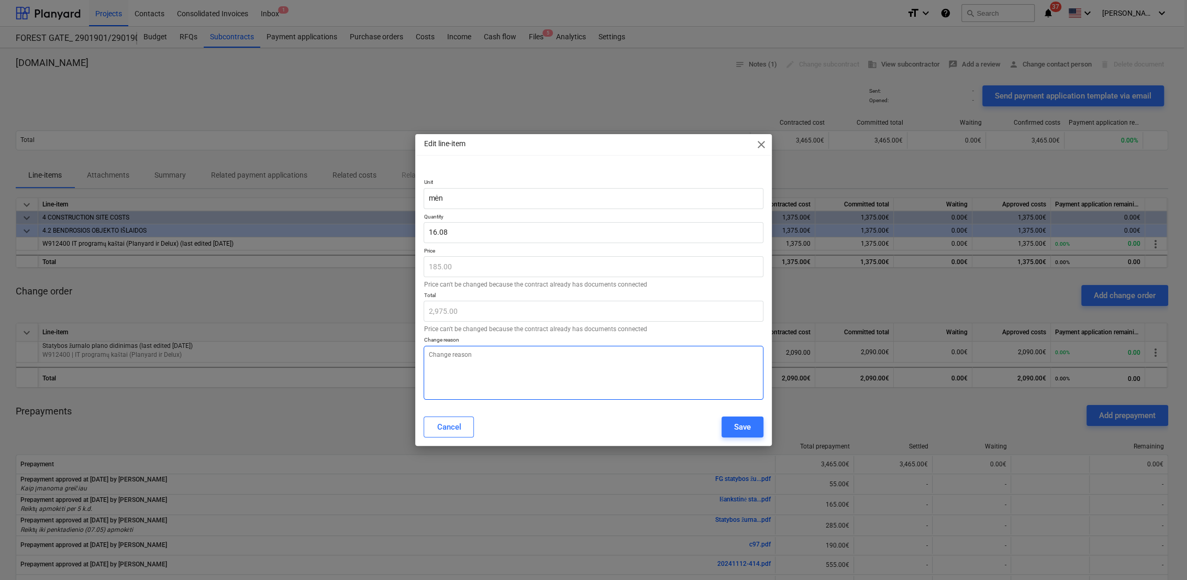
type textarea "x"
type textarea "Ž"
type textarea "x"
type textarea "Žu"
type textarea "x"
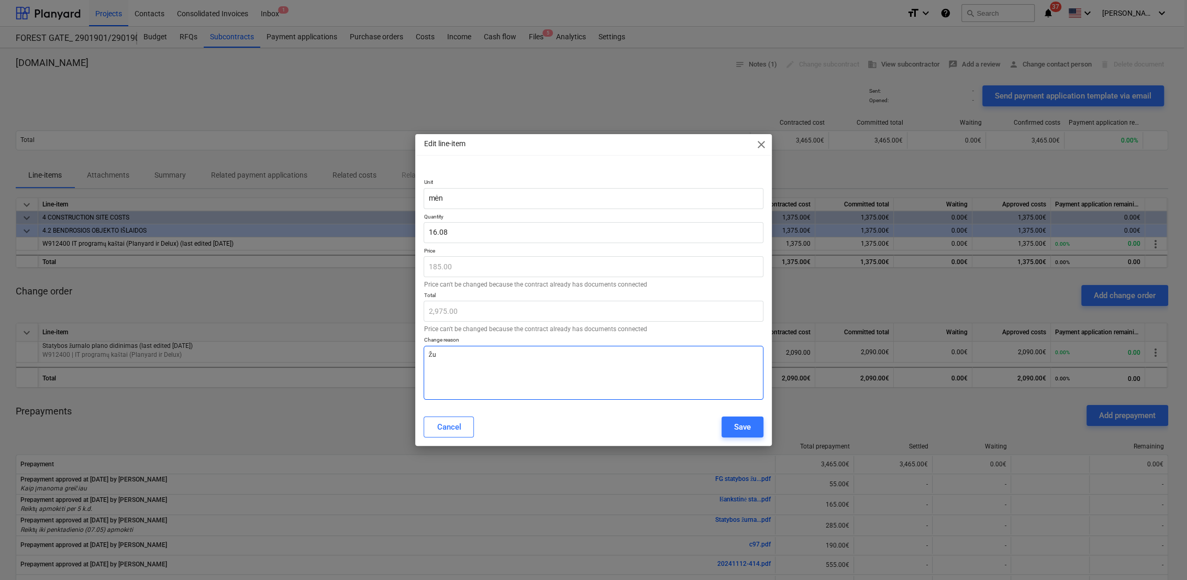
type textarea "Žur"
type textarea "x"
type textarea "[PERSON_NAME]"
type textarea "x"
type textarea "Žurna"
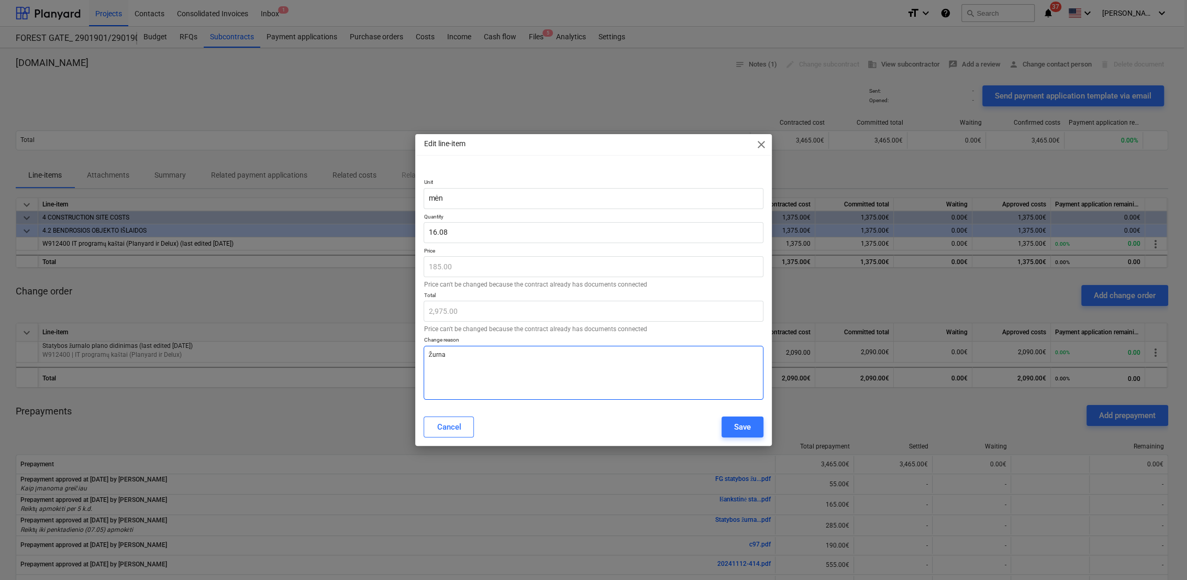
type textarea "x"
type textarea "Žurnal"
type textarea "x"
type textarea "Žurnal;"
type textarea "x"
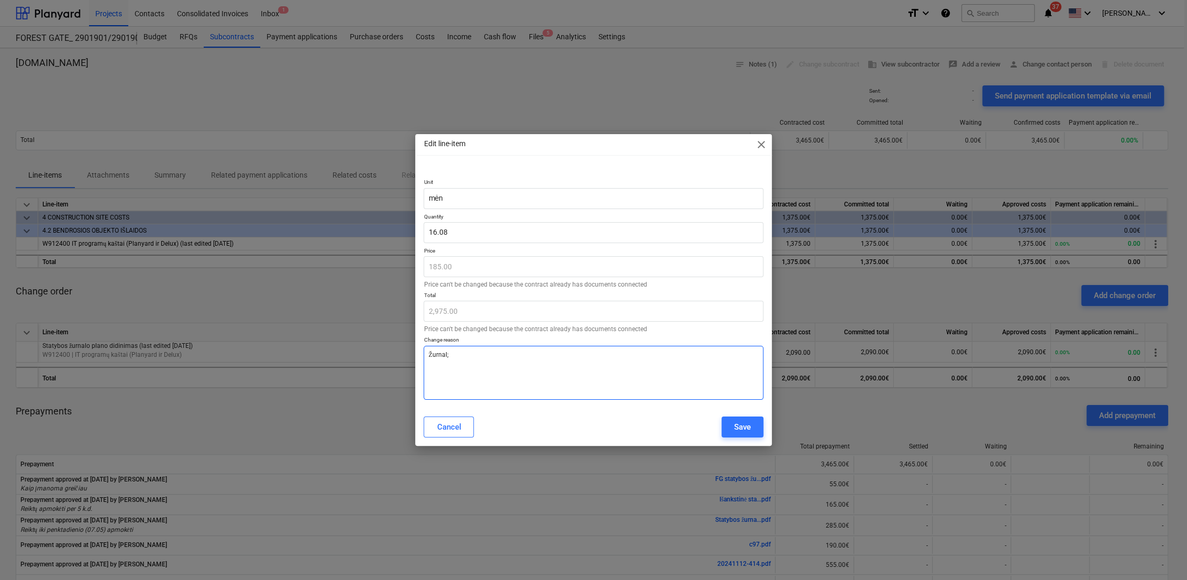
type textarea "Žurnal;o"
type textarea "x"
type textarea "Žurnal;"
type textarea "x"
type textarea "Žurnal"
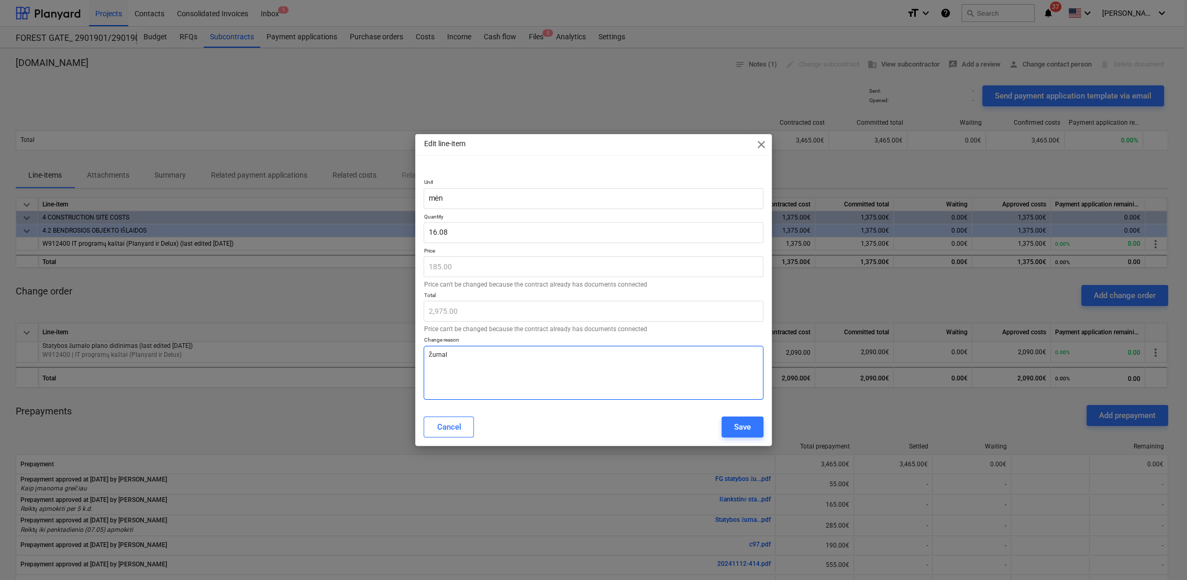
type textarea "x"
type textarea "Žurnalo"
type textarea "x"
type textarea "Žurnalo"
type textarea "x"
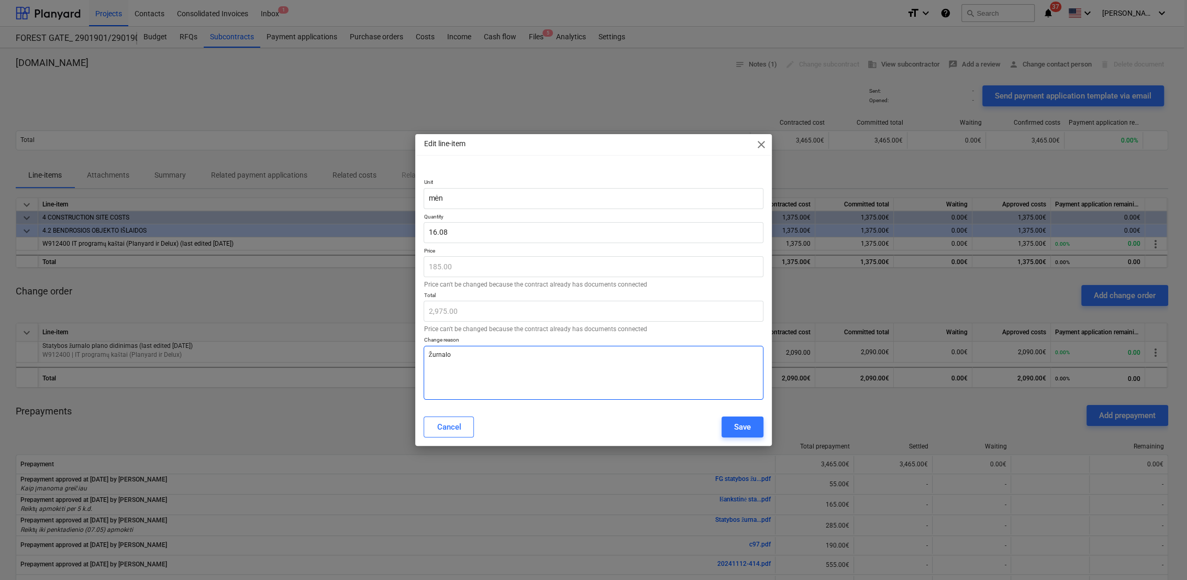
type textarea "Žurnalo p"
type textarea "x"
type textarea "Žurnalo pr"
type textarea "x"
type textarea "Žurnalo pra"
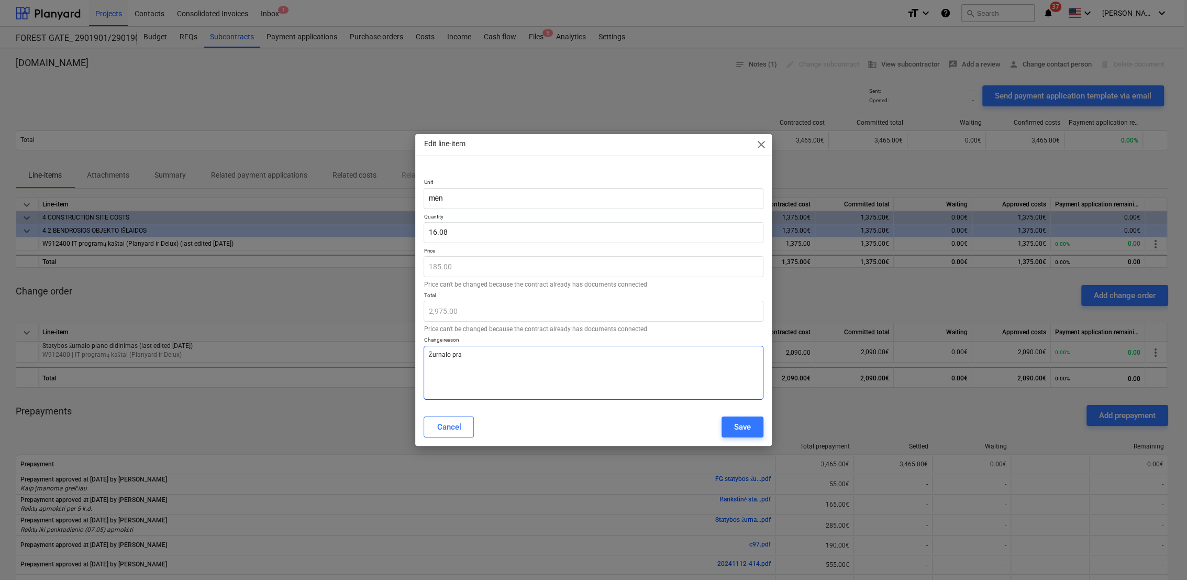
type textarea "x"
type textarea "Žurnalo prat"
type textarea "x"
type textarea "Žurnalo pratę"
type textarea "x"
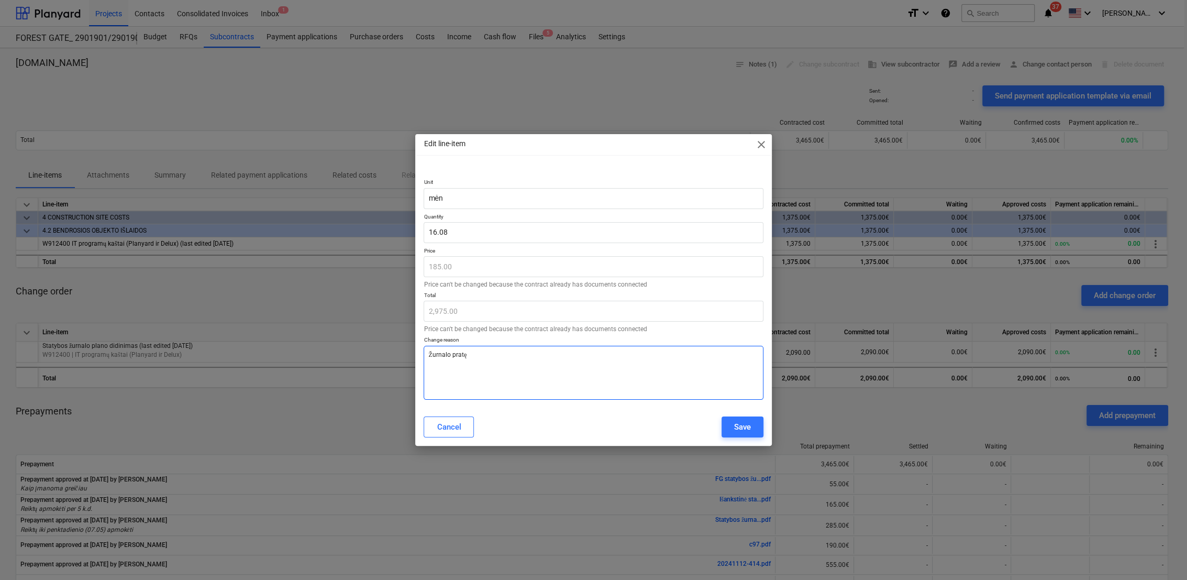
type textarea "Žurnalo pratęs"
type textarea "x"
type textarea "Žurnalo pratęsi"
type textarea "x"
type textarea "Žurnalo pratęsim"
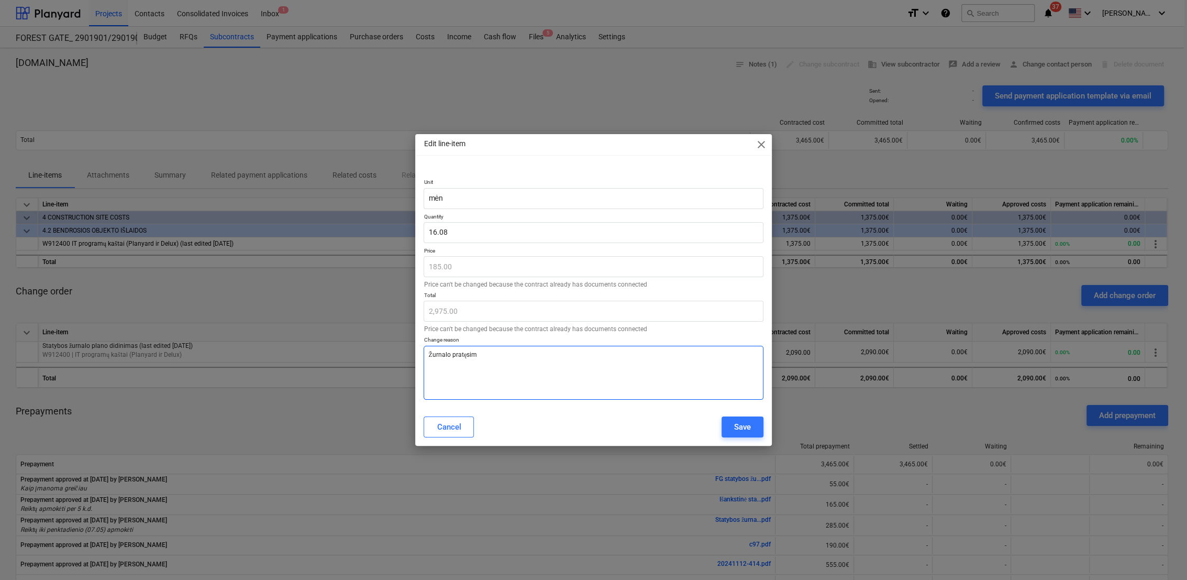
type textarea "x"
type textarea "Žurnalo pratęsima"
type textarea "x"
type textarea "Žurnalo pratęsimas"
click at [738, 428] on div "Save" at bounding box center [742, 427] width 17 height 14
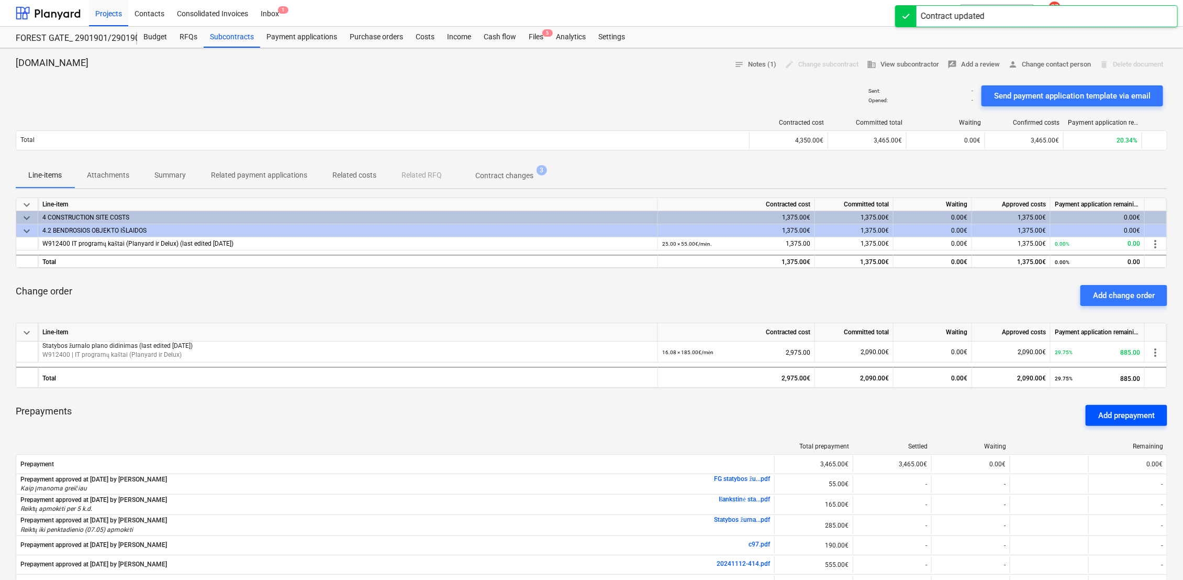
click at [1155, 414] on div "Add prepayment" at bounding box center [1127, 415] width 57 height 14
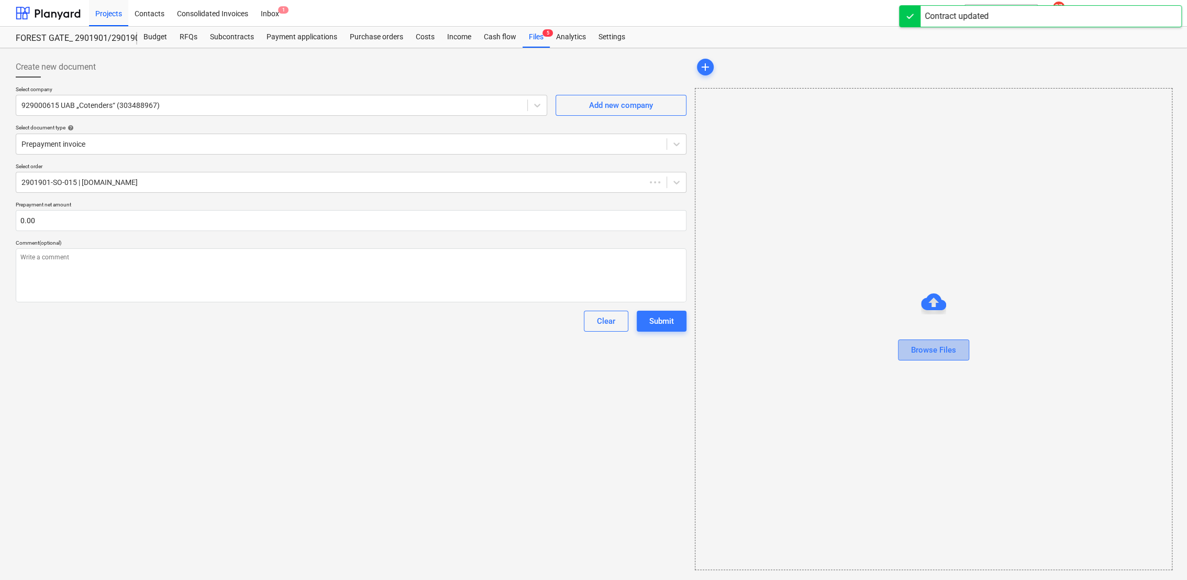
click at [961, 353] on button "Browse Files" at bounding box center [933, 349] width 71 height 21
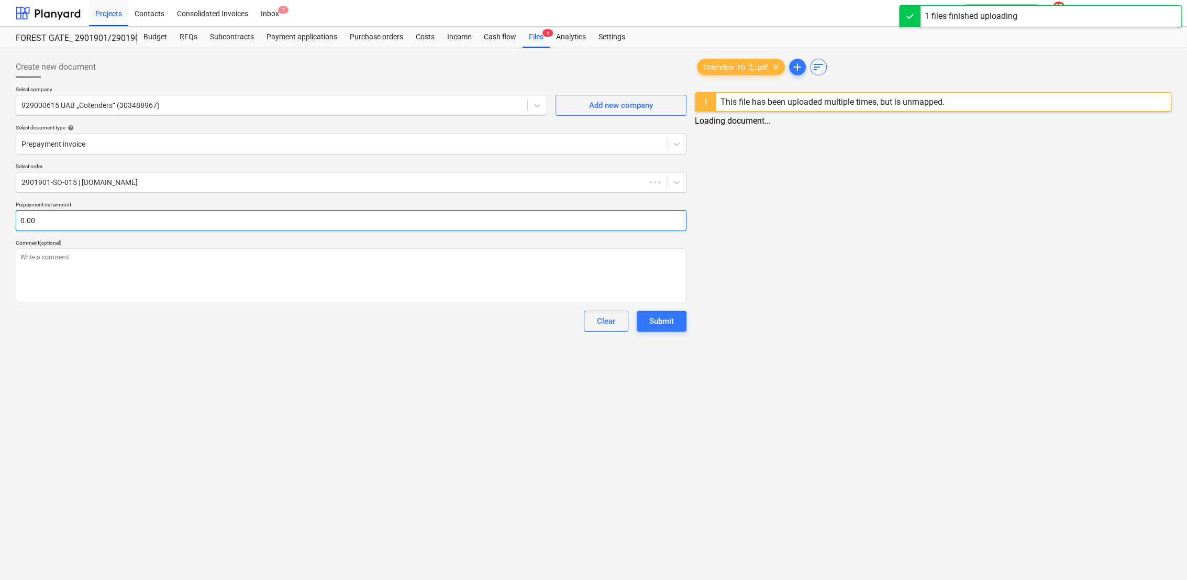
type textarea "x"
click at [150, 224] on input "text" at bounding box center [350, 220] width 669 height 21
type textarea "x"
type input "8"
type textarea "x"
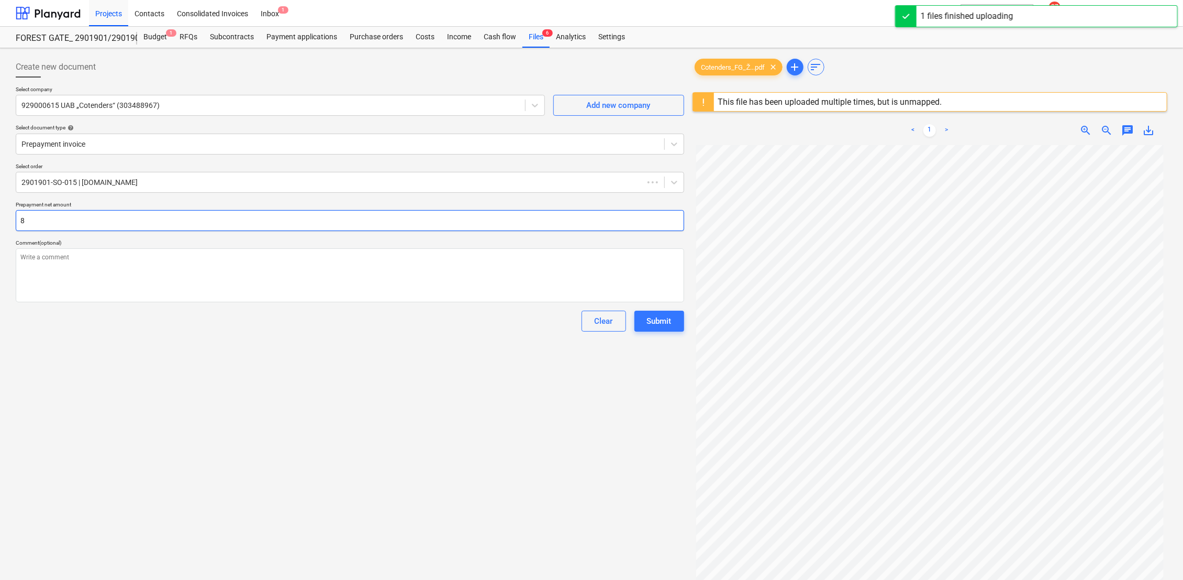
type input "88"
type textarea "x"
type input "885"
type textarea "x"
type input "885.00"
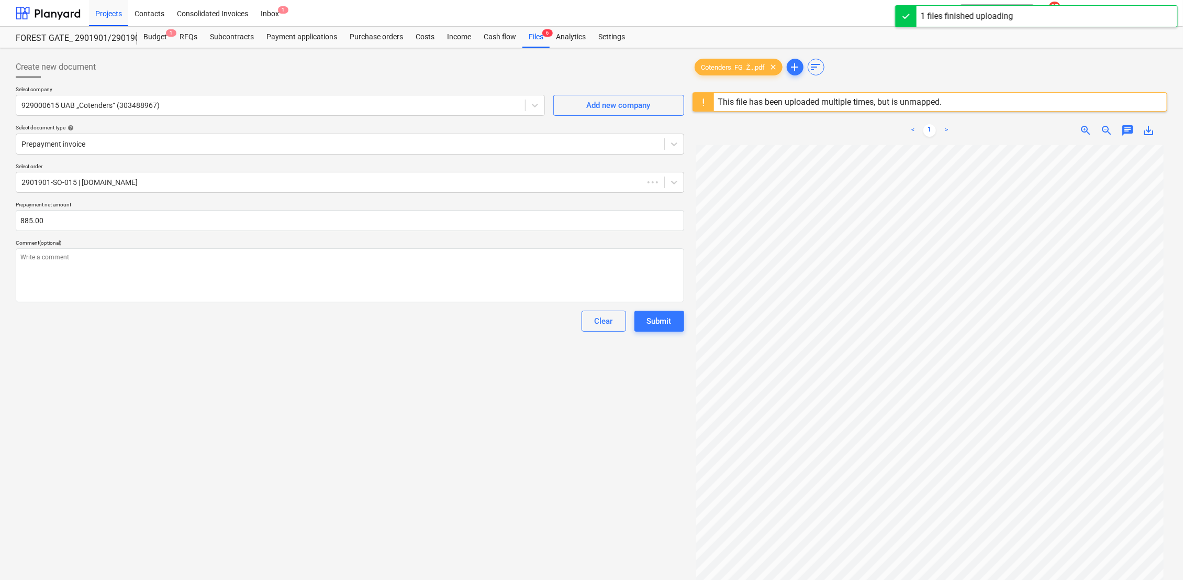
click at [652, 427] on div "Create new document Select company 929000615 UAB „Cotenders“ (303488967) Add ne…" at bounding box center [350, 375] width 677 height 647
click at [660, 319] on div "Submit" at bounding box center [659, 321] width 25 height 14
type textarea "x"
